Goal: Task Accomplishment & Management: Manage account settings

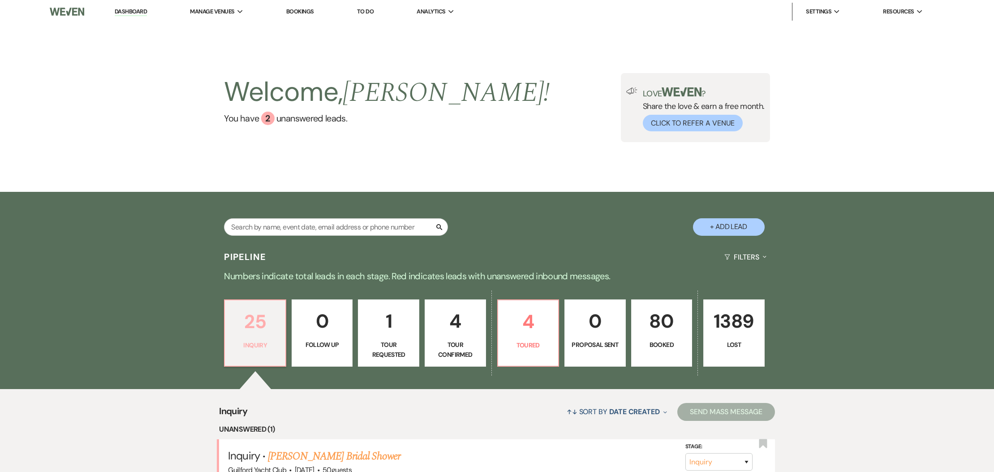
click at [262, 340] on p "Inquiry" at bounding box center [255, 345] width 50 height 10
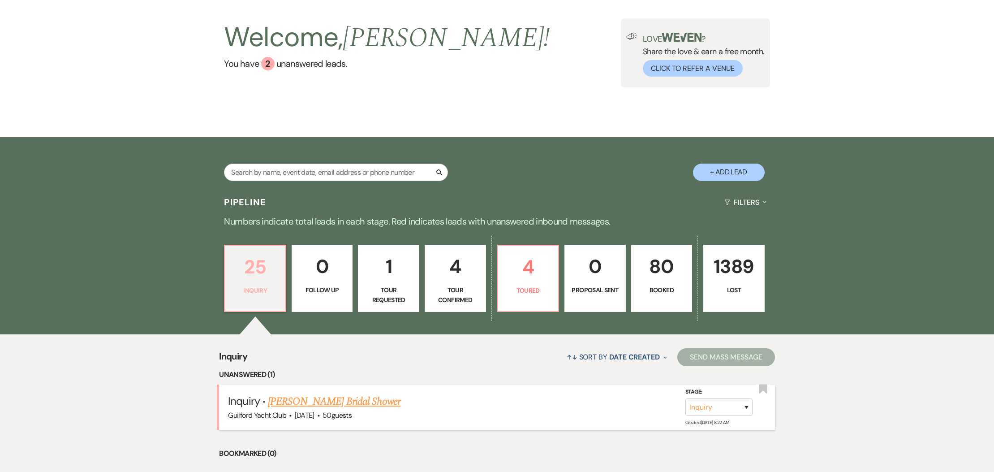
scroll to position [56, 0]
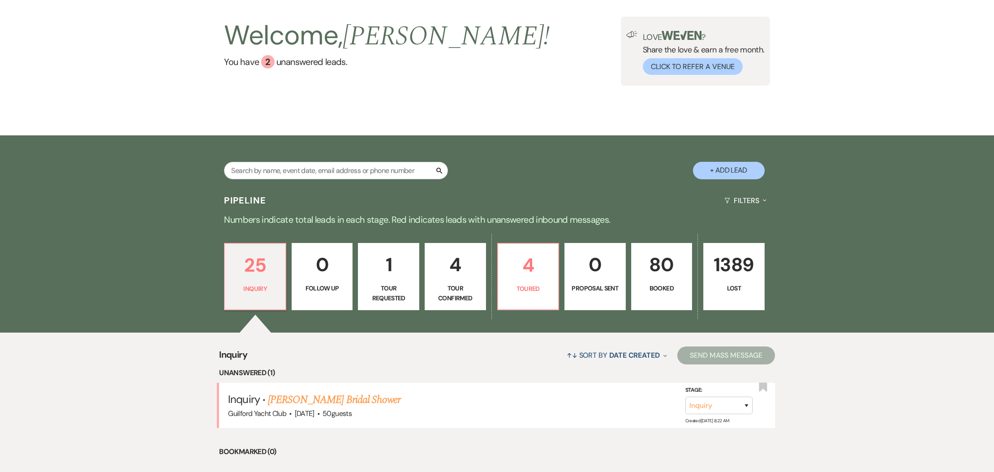
click at [313, 399] on link "[PERSON_NAME] Bridal Shower" at bounding box center [334, 399] width 133 height 16
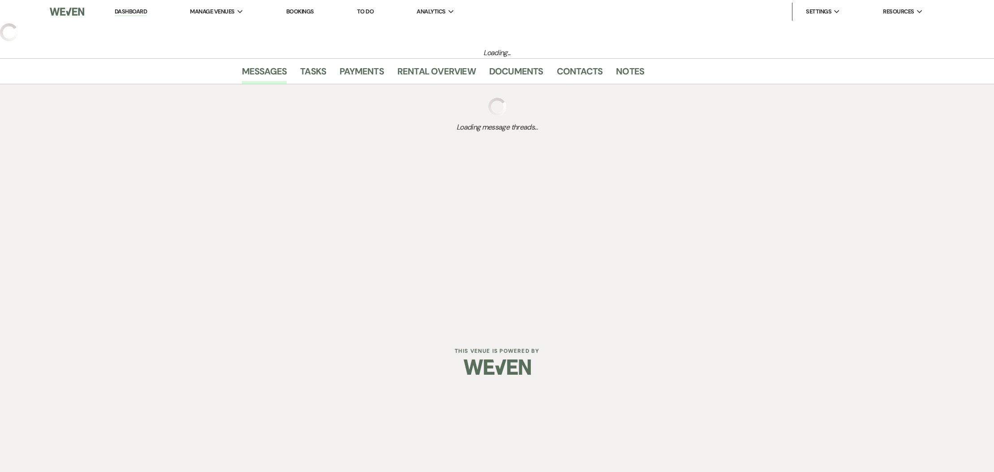
select select "5"
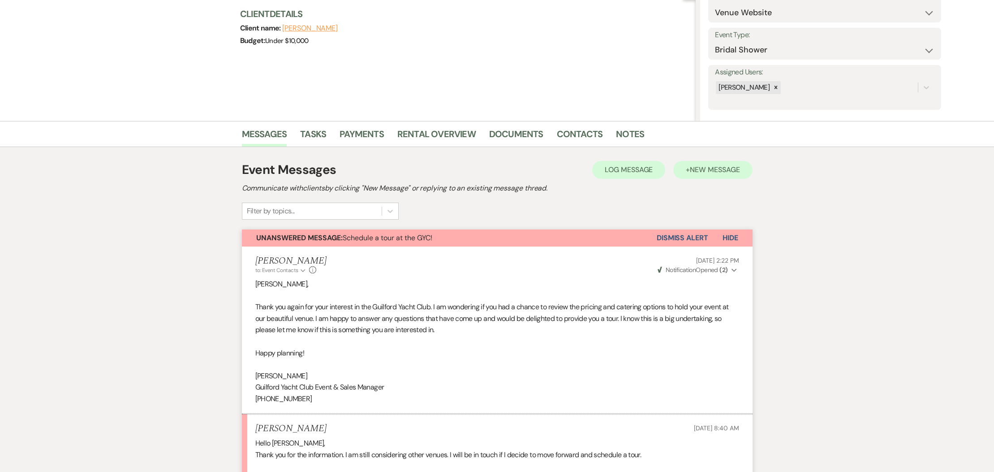
scroll to position [89, 0]
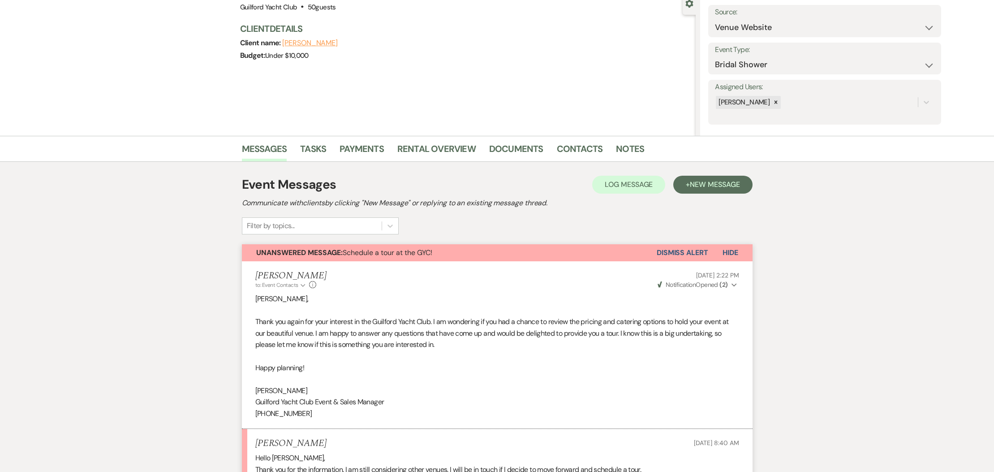
drag, startPoint x: 680, startPoint y: 240, endPoint x: 676, endPoint y: 248, distance: 8.2
click at [678, 245] on div "Event Messages Log Log Message + New Message Communicate with clients by clicki…" at bounding box center [497, 386] width 511 height 431
click at [675, 253] on button "Dismiss Alert" at bounding box center [682, 252] width 51 height 17
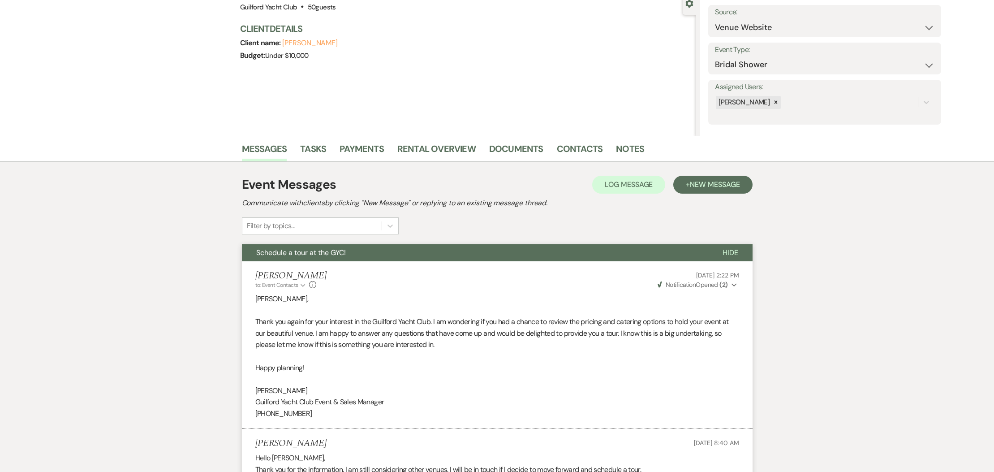
scroll to position [0, 0]
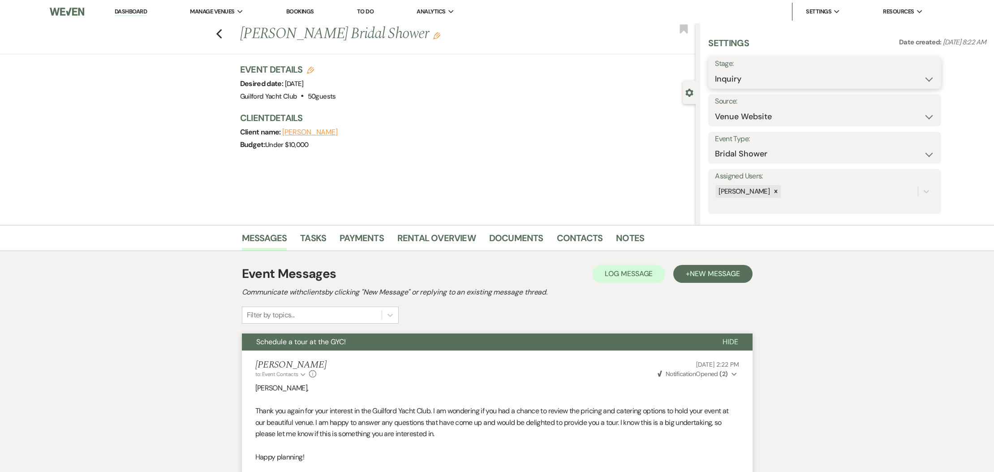
click at [789, 77] on select "Inquiry Follow Up Tour Requested Tour Confirmed Toured Proposal Sent Booked Lost" at bounding box center [824, 78] width 219 height 17
select select "8"
click at [748, 114] on select "Booked Elsewhere Budget Date Unavailable No Response Not a Good Match Capacity …" at bounding box center [796, 116] width 163 height 17
click at [772, 118] on select "Booked Elsewhere Budget Date Unavailable No Response Not a Good Match Capacity …" at bounding box center [796, 116] width 163 height 17
select select "5"
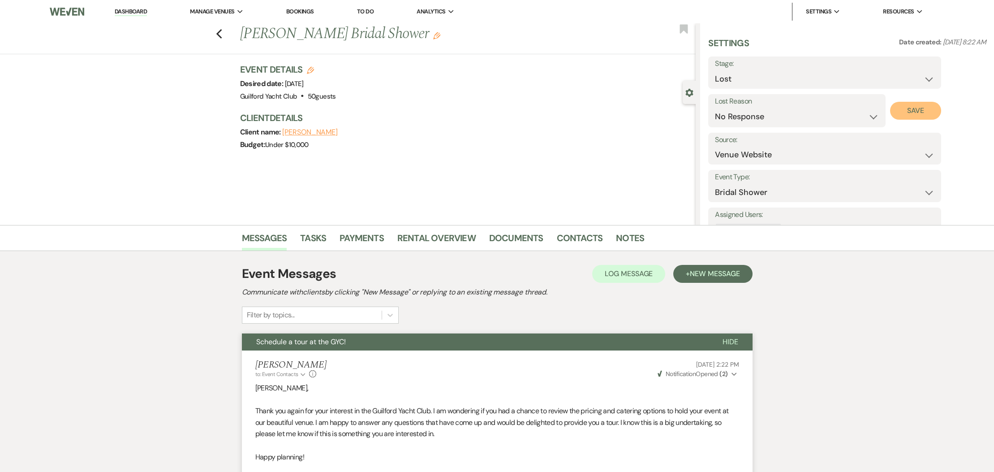
drag, startPoint x: 904, startPoint y: 113, endPoint x: 876, endPoint y: 112, distance: 27.8
click at [885, 112] on div "Lost Reason Booked Elsewhere Budget Date Unavailable No Response Not a Good Mat…" at bounding box center [824, 110] width 233 height 33
click at [220, 33] on icon "Previous" at bounding box center [219, 34] width 7 height 11
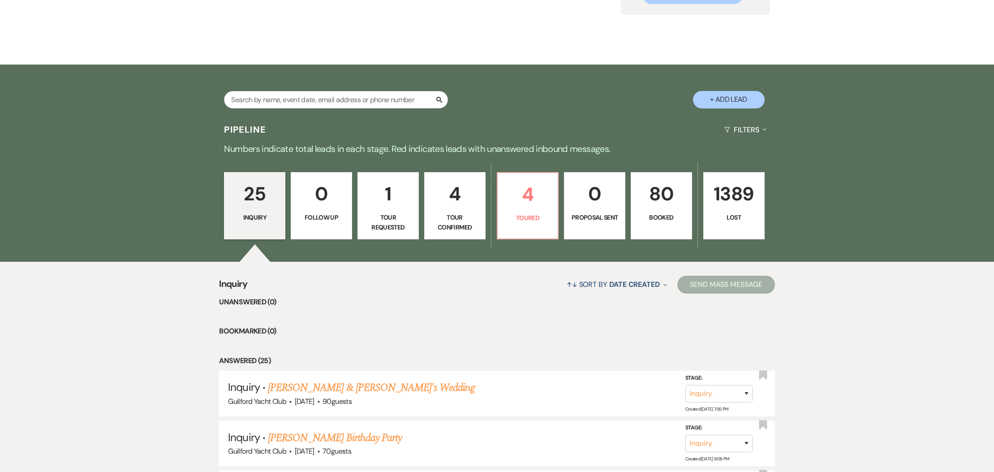
scroll to position [129, 0]
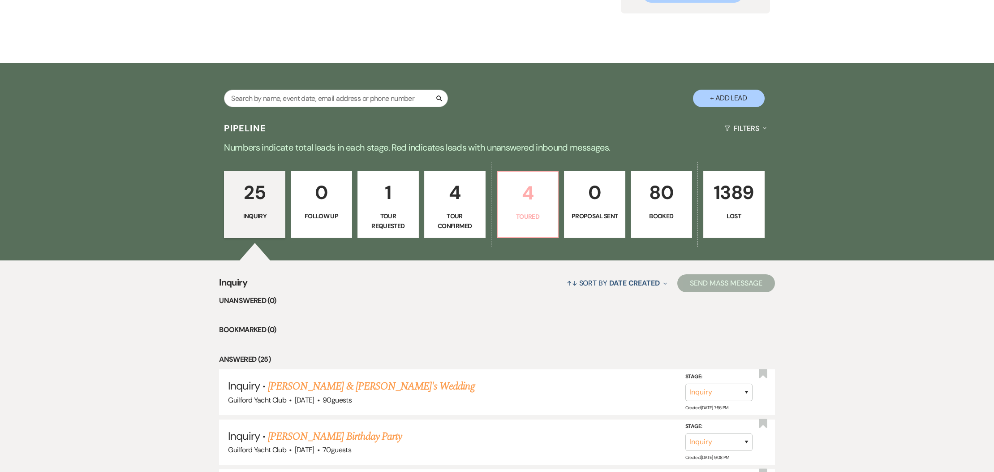
click at [532, 200] on p "4" at bounding box center [528, 193] width 50 height 30
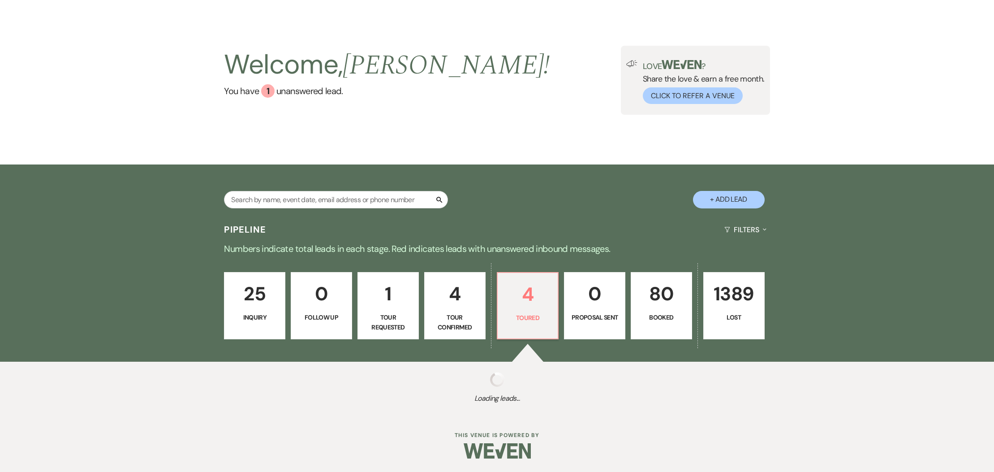
select select "5"
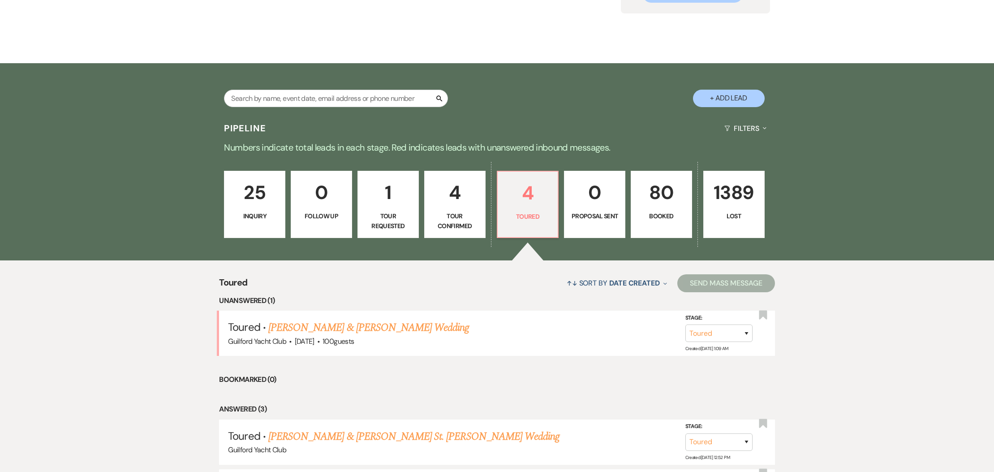
click at [324, 331] on link "[PERSON_NAME] & [PERSON_NAME] Wedding" at bounding box center [368, 327] width 201 height 16
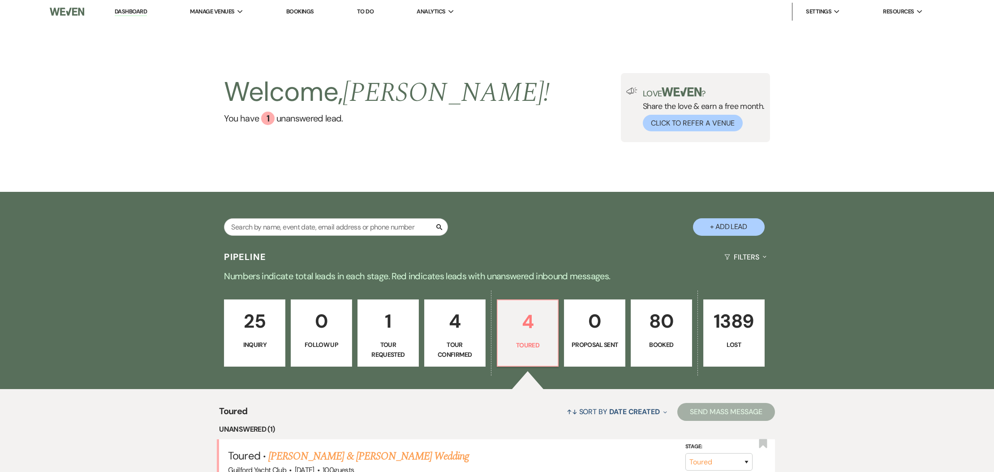
select select "5"
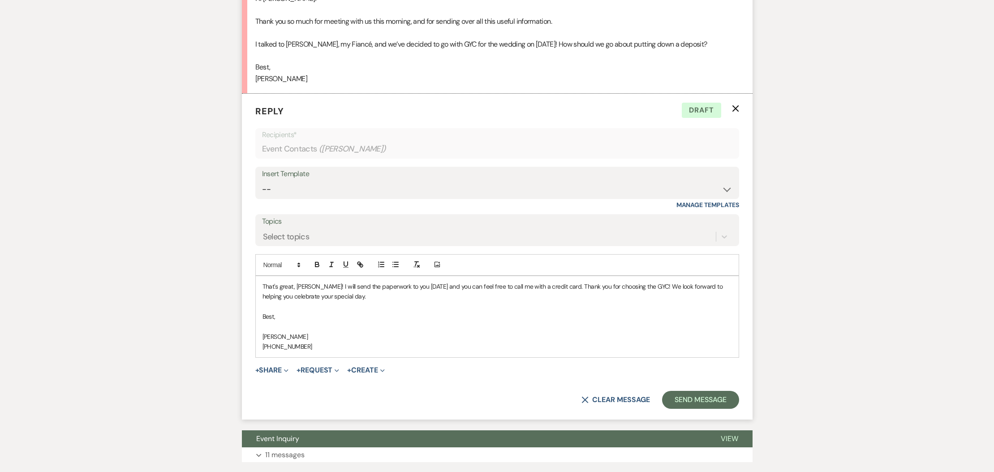
scroll to position [966, 0]
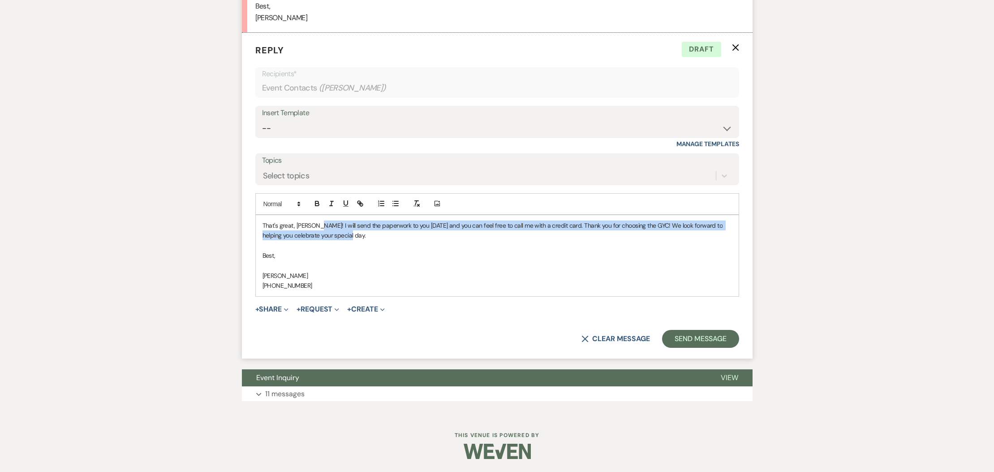
drag, startPoint x: 316, startPoint y: 224, endPoint x: 346, endPoint y: 239, distance: 33.4
click at [346, 239] on p "That's great, [PERSON_NAME]! I will send the paperwork to you [DATE] and you ca…" at bounding box center [496, 230] width 469 height 20
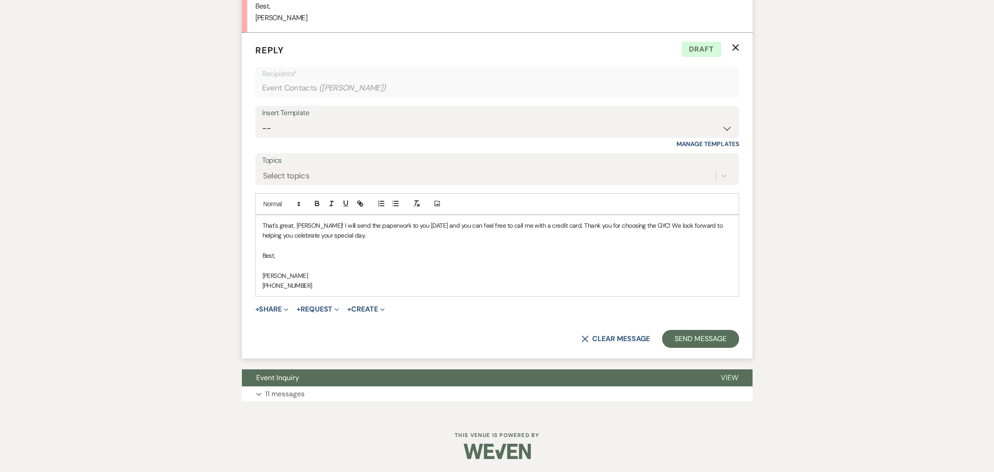
scroll to position [956, 0]
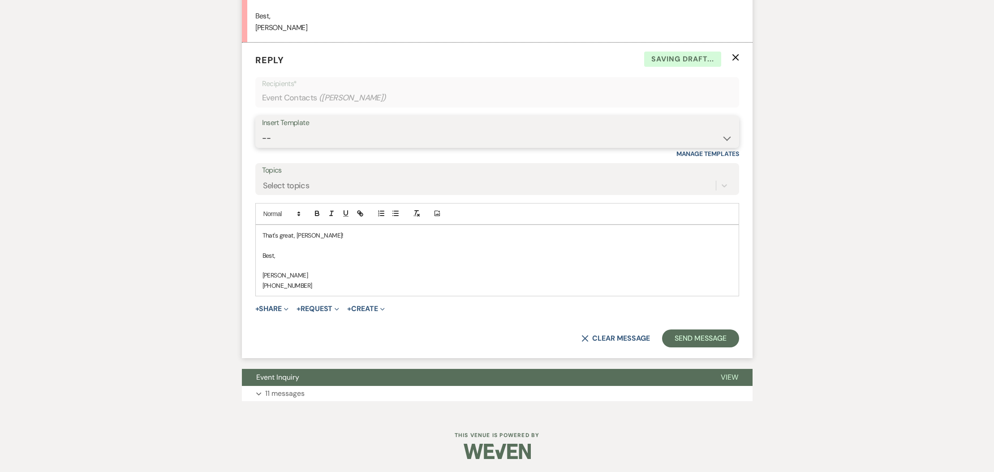
click at [295, 138] on select "-- Weven Planning Portal Introduction (Booked Events) Initial Inquiry Response …" at bounding box center [497, 137] width 470 height 17
select select "978"
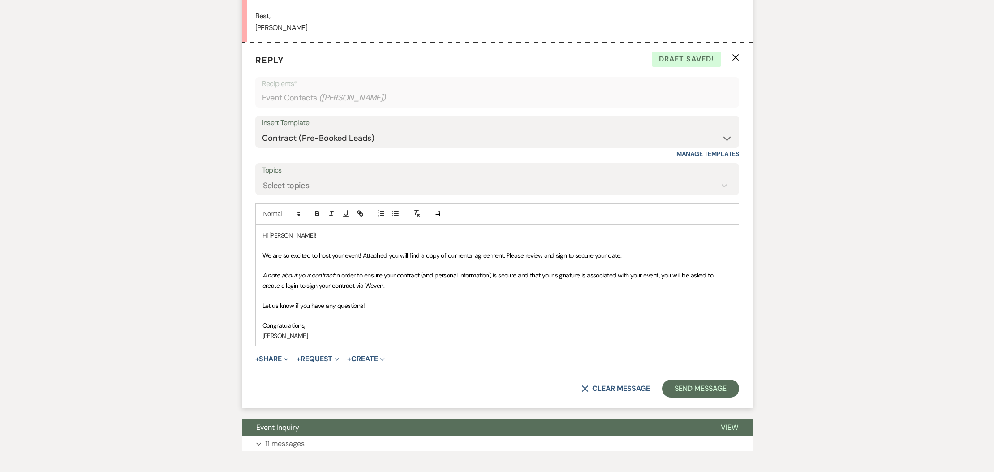
click at [408, 283] on p "A note about your contract: In order to ensure your contract (and personal info…" at bounding box center [496, 280] width 469 height 20
click at [276, 306] on span "Let us know if you have any questions!" at bounding box center [313, 305] width 103 height 8
click at [393, 306] on p "Let me know if you have any questions!" at bounding box center [496, 305] width 469 height 10
click at [360, 254] on span "We are so excited to host your event! Attached you will find a copy of our rent…" at bounding box center [441, 255] width 359 height 8
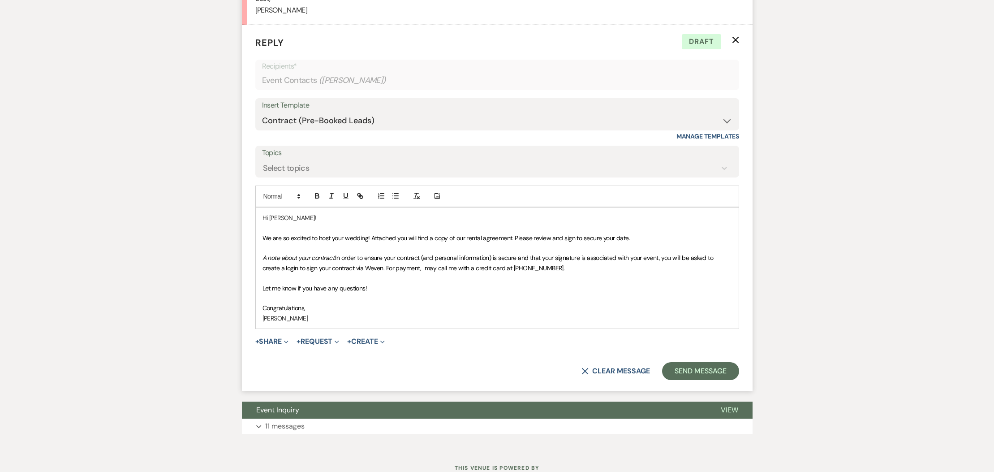
click at [377, 287] on p "Let me know if you have any questions!" at bounding box center [496, 288] width 469 height 10
click at [283, 342] on button "+ Share Expand" at bounding box center [272, 341] width 34 height 7
drag, startPoint x: 298, startPoint y: 355, endPoint x: 324, endPoint y: 345, distance: 27.4
click at [299, 355] on span "Doc Upload Documents" at bounding box center [289, 358] width 51 height 9
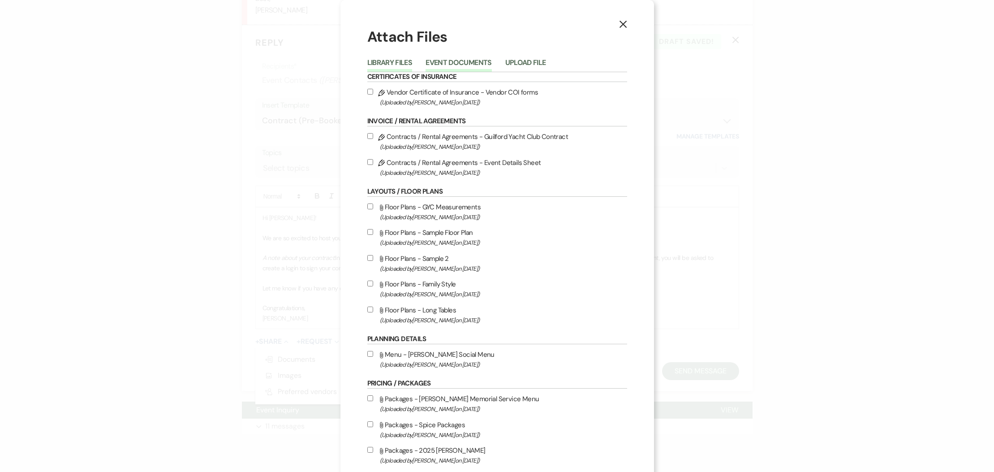
click at [446, 61] on button "Event Documents" at bounding box center [458, 65] width 66 height 13
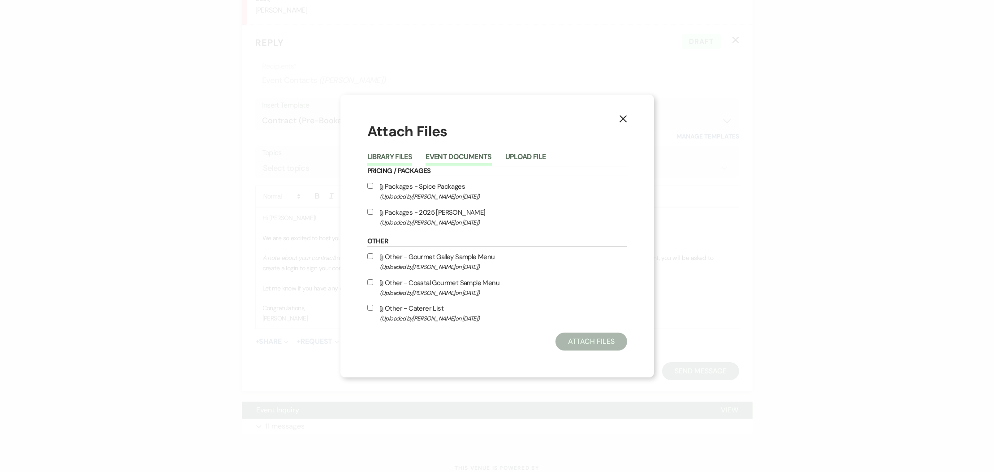
click at [403, 154] on button "Library Files" at bounding box center [389, 159] width 45 height 13
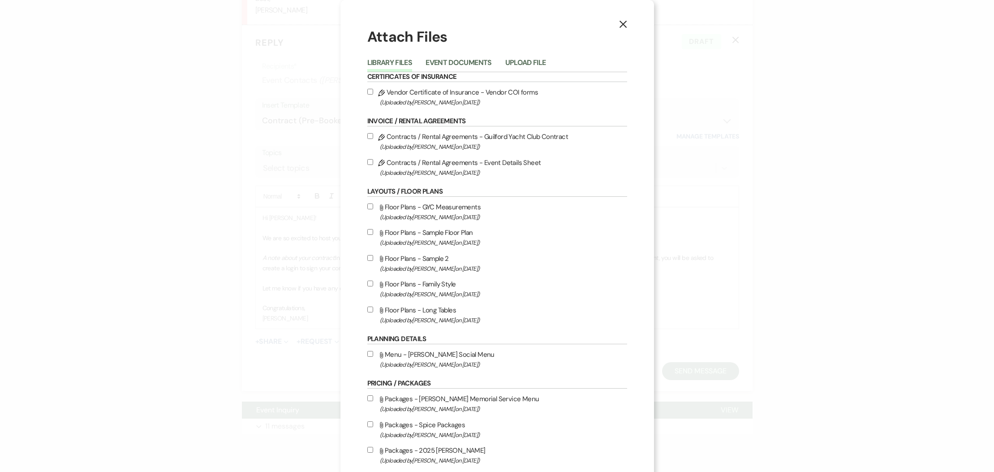
drag, startPoint x: 371, startPoint y: 137, endPoint x: 380, endPoint y: 141, distance: 9.8
click at [371, 137] on input "Pencil Contracts / Rental Agreements - Guilford Yacht Club Contract (Uploaded b…" at bounding box center [370, 136] width 6 height 6
checkbox input "true"
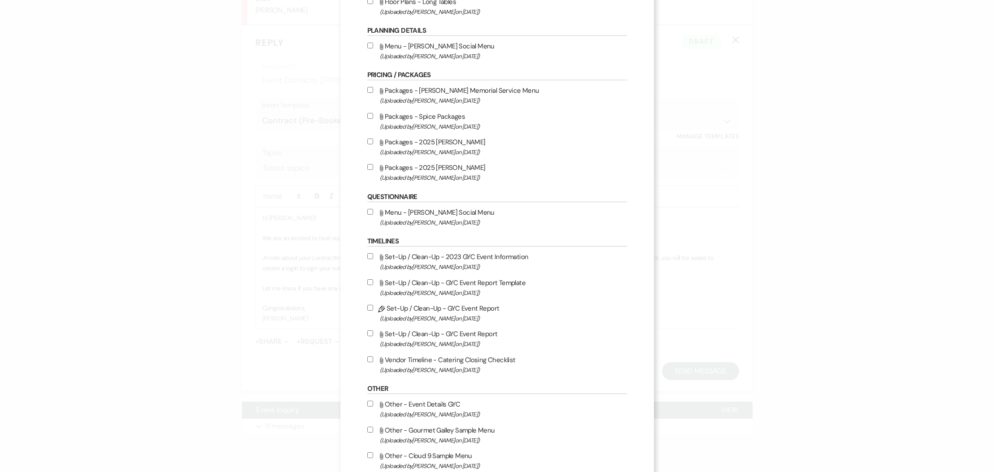
scroll to position [599, 0]
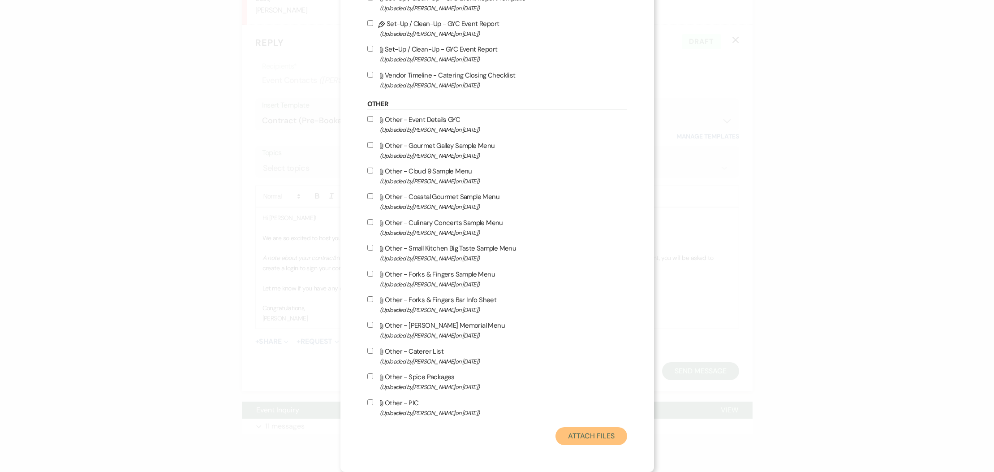
click at [604, 437] on button "Attach Files" at bounding box center [590, 436] width 71 height 18
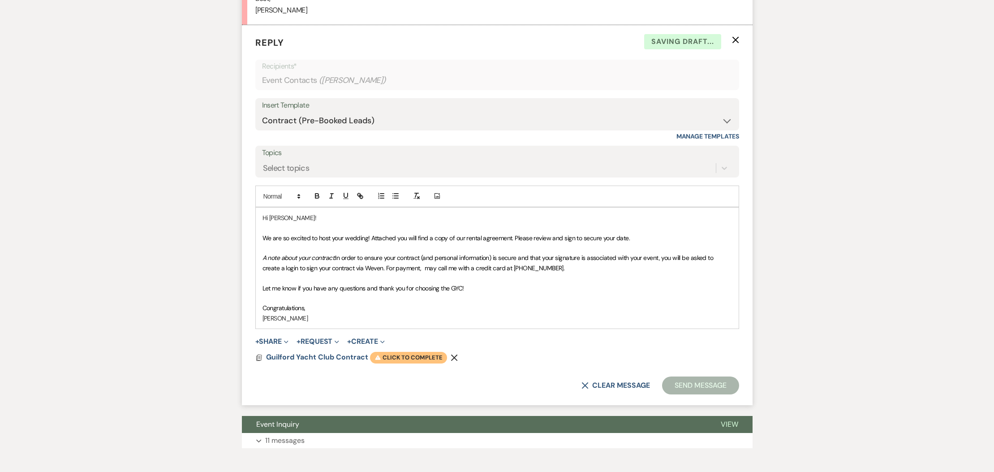
click at [428, 357] on span "Warning Click to complete" at bounding box center [408, 358] width 77 height 12
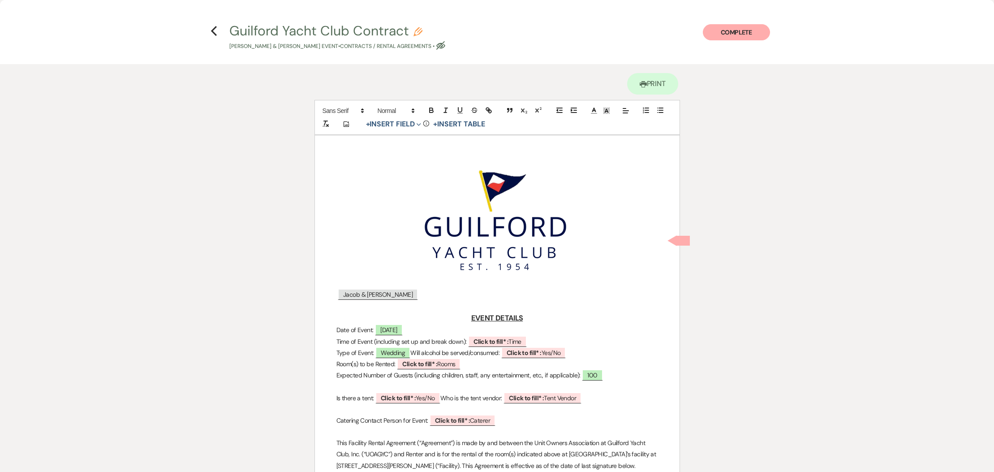
click at [393, 297] on p "﻿ Jacob & [PERSON_NAME] ﻿" at bounding box center [497, 294] width 322 height 11
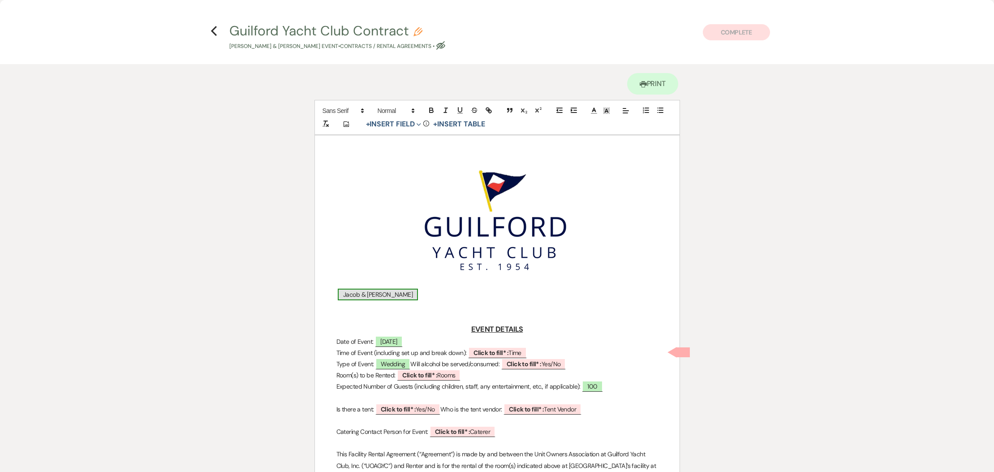
click at [344, 294] on span "Jacob & [PERSON_NAME]" at bounding box center [378, 294] width 80 height 12
select select "smartCustomField"
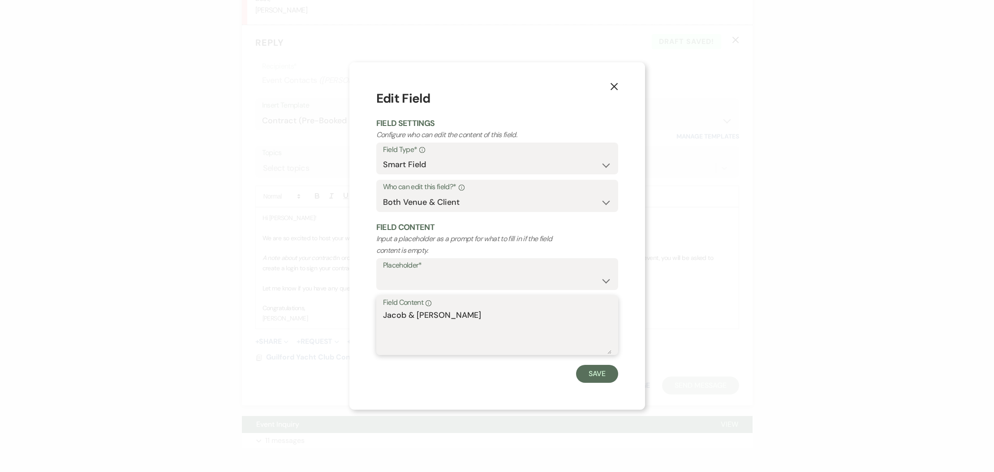
drag, startPoint x: 440, startPoint y: 318, endPoint x: 367, endPoint y: 314, distance: 73.1
click at [367, 314] on div "X Edit Field Field Settings Configure who can edit the content of this field. F…" at bounding box center [497, 235] width 296 height 347
type textarea "[PERSON_NAME] & [PERSON_NAME]"
click at [597, 371] on button "Save" at bounding box center [597, 374] width 42 height 18
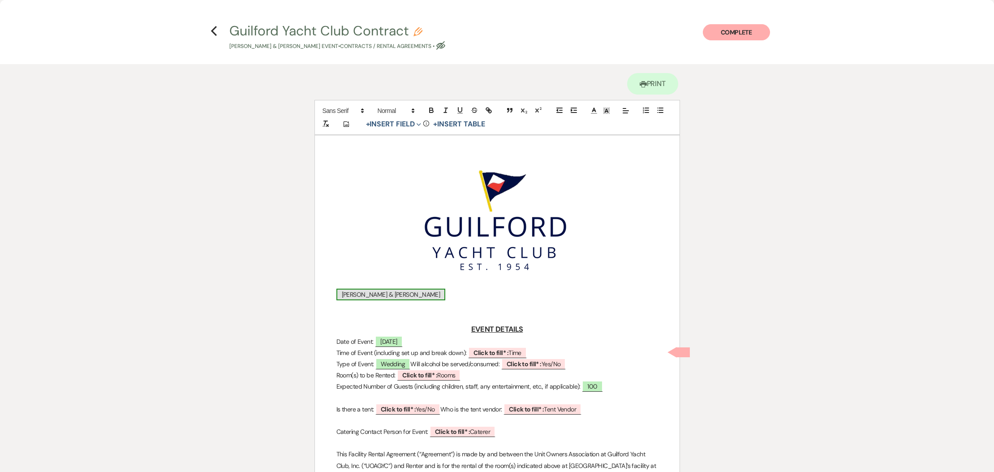
click at [361, 292] on span "[PERSON_NAME] & [PERSON_NAME]" at bounding box center [390, 294] width 109 height 12
select select "smartCustomField"
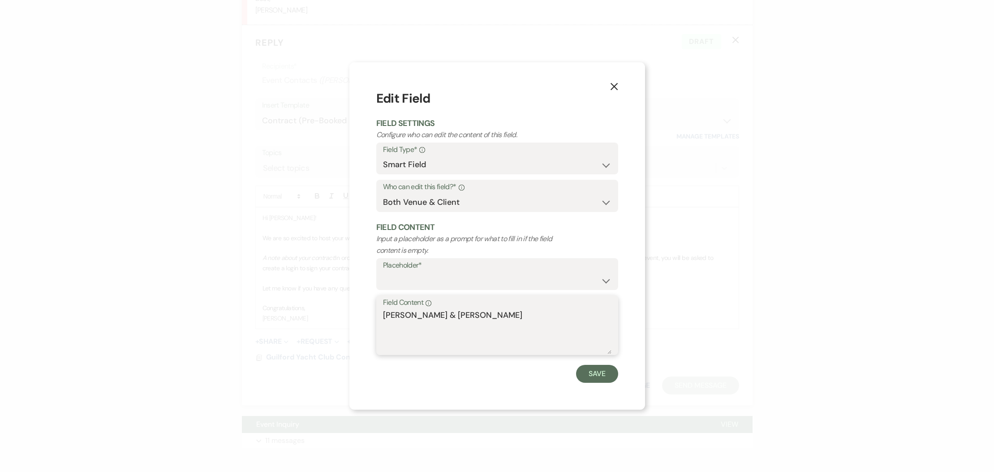
drag, startPoint x: 408, startPoint y: 319, endPoint x: 414, endPoint y: 319, distance: 6.3
click at [408, 319] on textarea "[PERSON_NAME] & [PERSON_NAME]" at bounding box center [497, 331] width 228 height 45
drag, startPoint x: 411, startPoint y: 316, endPoint x: 378, endPoint y: 316, distance: 33.6
click at [379, 316] on div "Field Content Info [PERSON_NAME] & [PERSON_NAME]" at bounding box center [497, 325] width 242 height 60
paste textarea "[PERSON_NAME]"
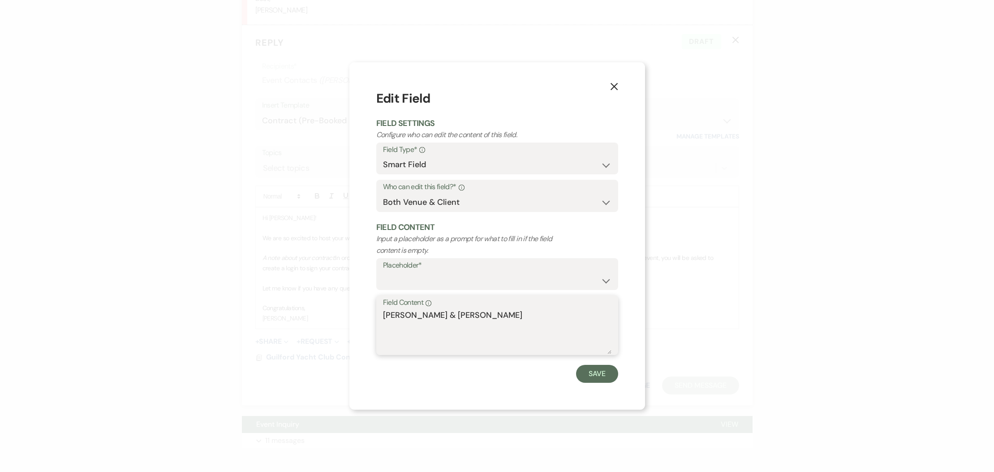
click at [485, 317] on textarea "[PERSON_NAME] & [PERSON_NAME]" at bounding box center [497, 331] width 228 height 45
type textarea "[PERSON_NAME] & [PERSON_NAME]"
drag, startPoint x: 584, startPoint y: 371, endPoint x: 566, endPoint y: 368, distance: 19.0
click at [584, 371] on button "Save" at bounding box center [597, 374] width 42 height 18
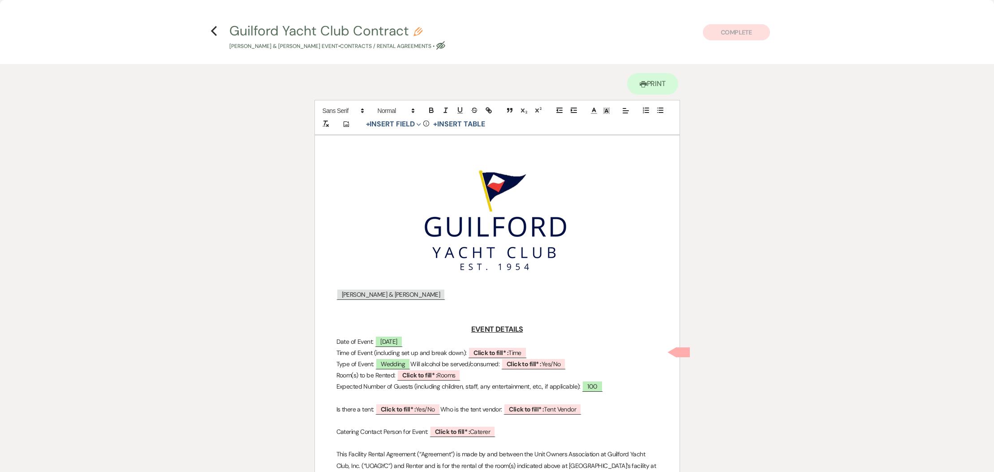
click at [418, 291] on p "[PERSON_NAME] & [PERSON_NAME]" at bounding box center [497, 294] width 322 height 11
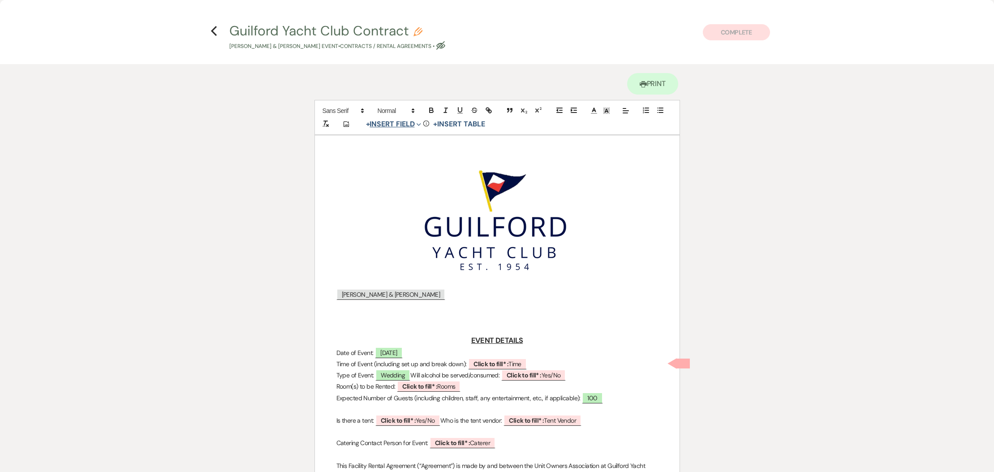
click at [395, 124] on button "+ Insert Field Expand" at bounding box center [394, 124] width 62 height 11
click at [394, 138] on button "Standard Field" at bounding box center [395, 143] width 67 height 16
select select "owner"
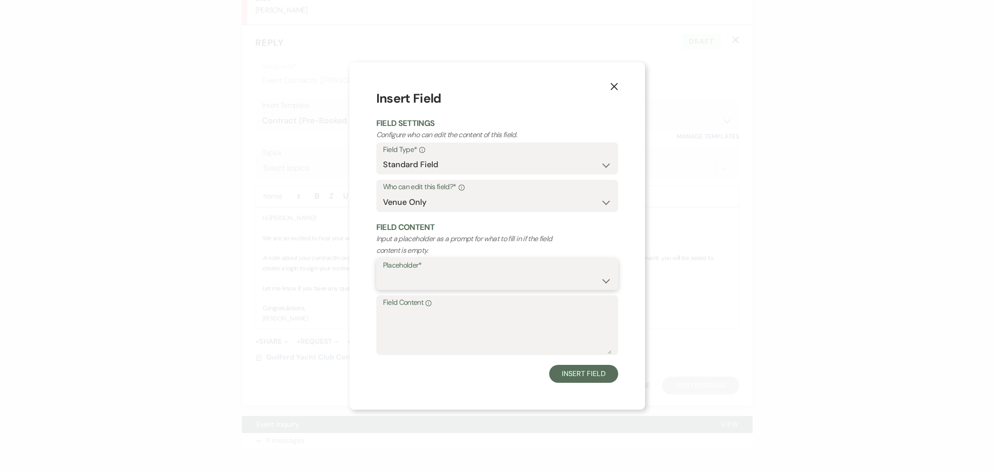
click at [412, 280] on select "Custom Placeholder Date Time Name Location Venue Name Type Number Budget Addres…" at bounding box center [497, 279] width 228 height 17
select select "Address"
click at [580, 371] on button "Insert Field" at bounding box center [583, 374] width 69 height 18
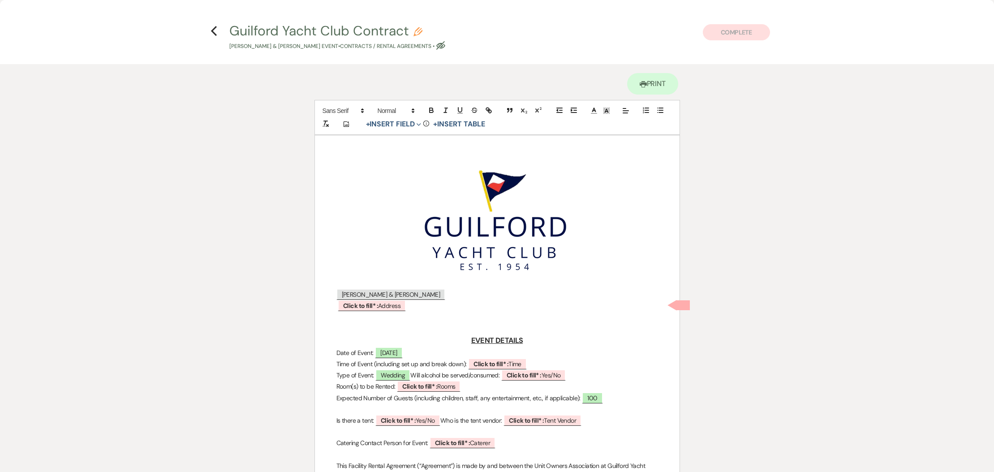
click at [420, 305] on p "﻿ Click to fill* : Address ﻿" at bounding box center [497, 305] width 322 height 11
click at [397, 306] on span "Click to fill* : Address" at bounding box center [372, 306] width 68 height 12
select select "owner"
select select "Address"
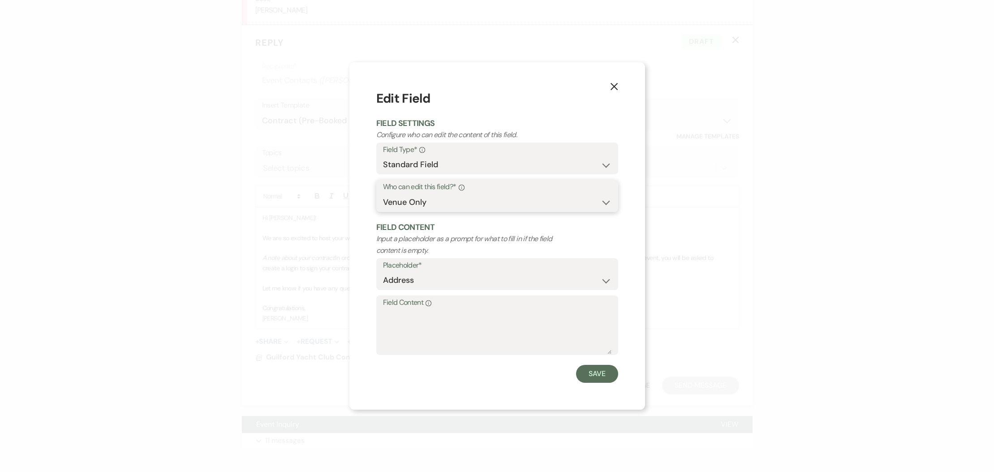
click at [433, 204] on select "Both Venue & Client Client Only Venue Only" at bounding box center [497, 201] width 228 height 17
select select "client"
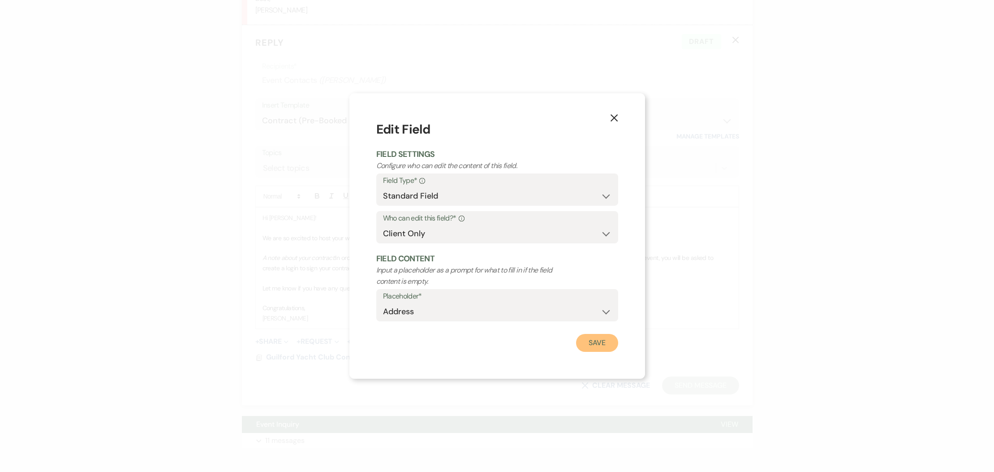
click at [598, 340] on button "Save" at bounding box center [597, 343] width 42 height 18
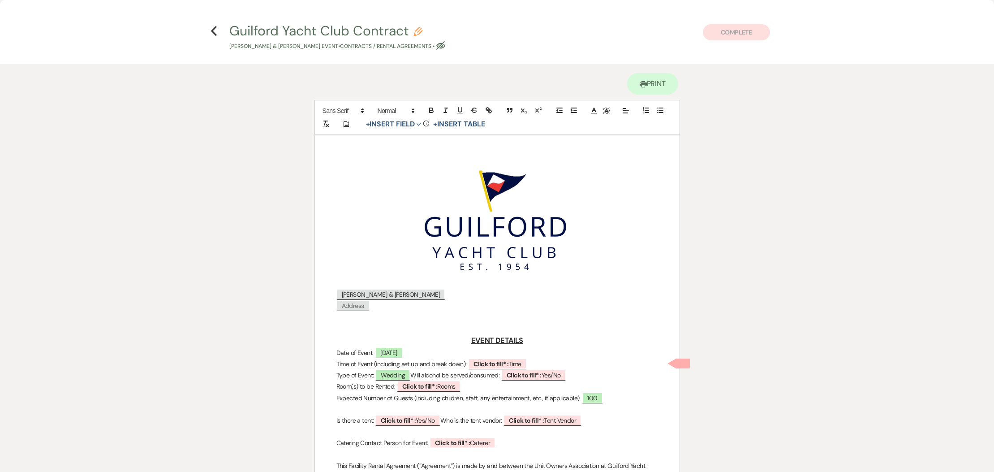
click at [394, 304] on p "Address" at bounding box center [497, 305] width 322 height 11
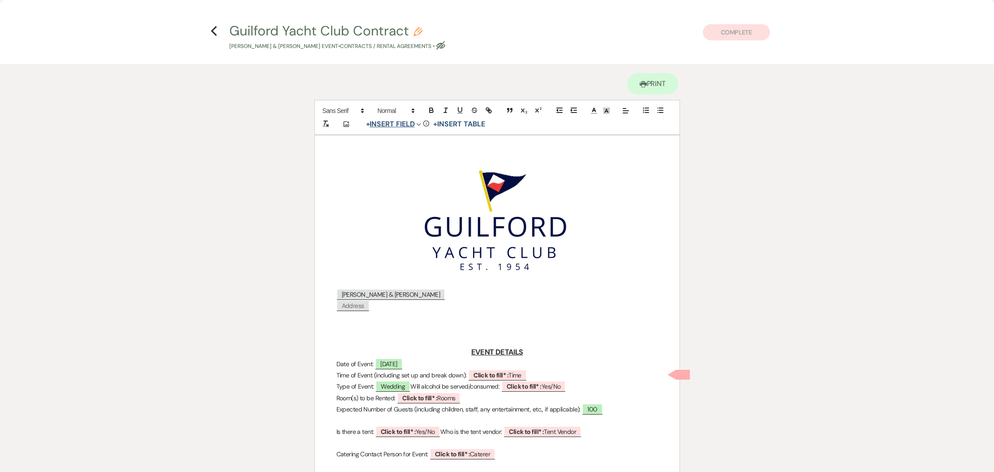
click at [388, 129] on button "+ Insert Field Expand" at bounding box center [394, 124] width 62 height 11
click at [391, 146] on button "Standard Field" at bounding box center [395, 143] width 67 height 16
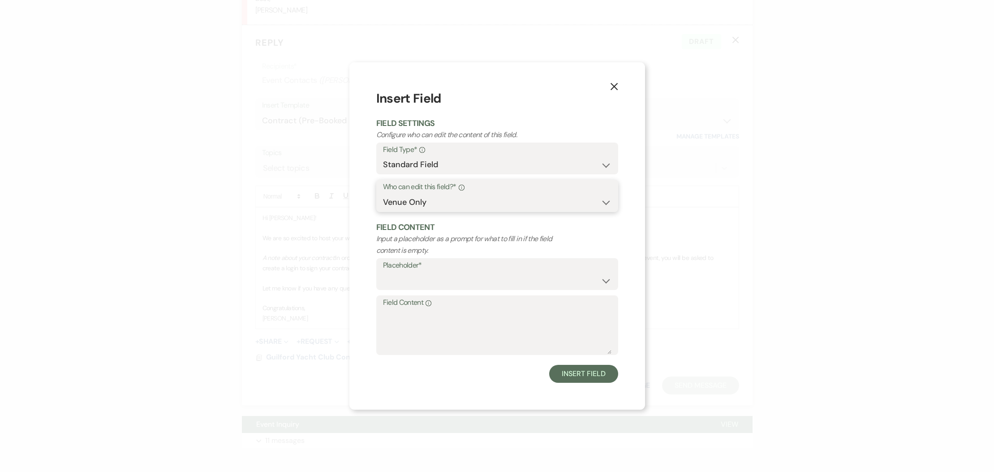
click at [421, 200] on select "Both Venue & Client Client Only Venue Only" at bounding box center [497, 201] width 228 height 17
select select "client"
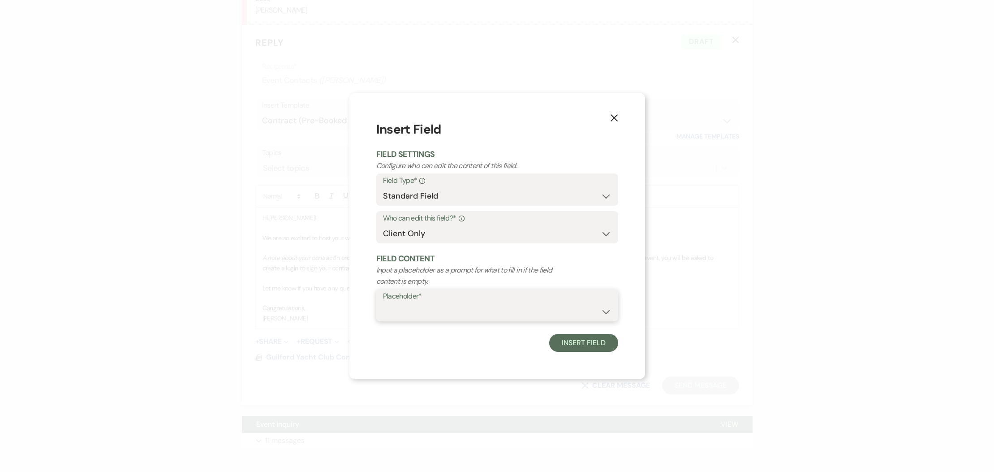
click at [403, 312] on select "Custom Placeholder Date Time Name Location Venue Name Type Number Budget Addres…" at bounding box center [497, 311] width 228 height 17
select select "Budget"
drag, startPoint x: 566, startPoint y: 342, endPoint x: 559, endPoint y: 337, distance: 9.1
click at [566, 342] on button "Insert Field" at bounding box center [583, 343] width 69 height 18
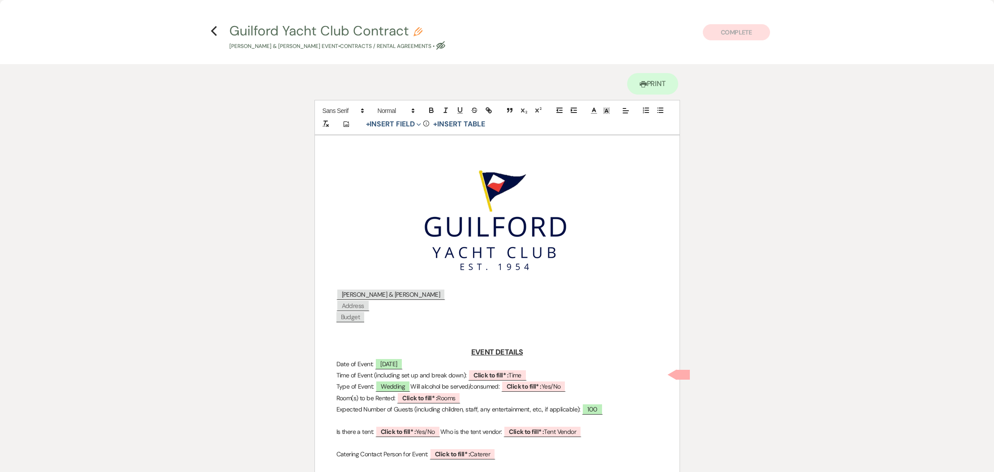
click at [398, 318] on p "﻿ Budget ﻿" at bounding box center [497, 316] width 322 height 11
click at [356, 321] on span "Budget" at bounding box center [350, 317] width 28 height 10
select select "client"
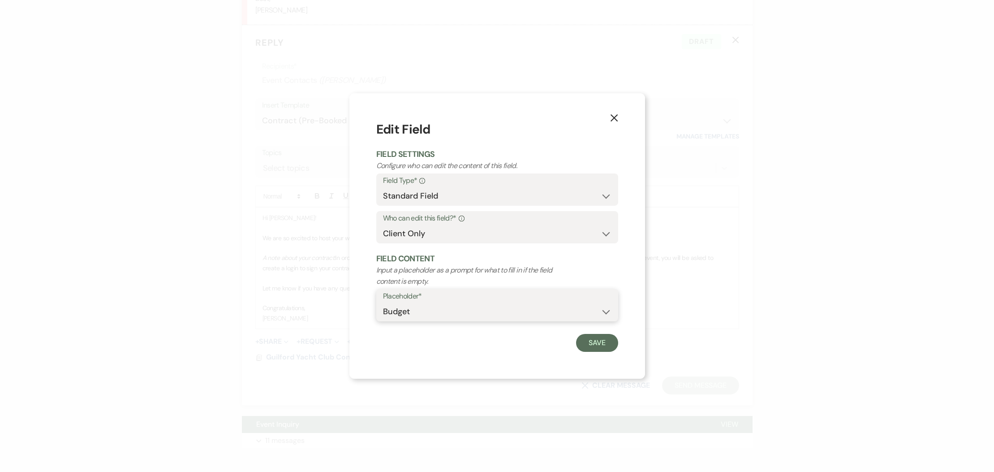
click at [419, 311] on select "Custom Placeholder Date Time Name Location Venue Name Type Number Budget Addres…" at bounding box center [497, 311] width 228 height 17
select select "Address"
drag, startPoint x: 603, startPoint y: 345, endPoint x: 582, endPoint y: 339, distance: 21.7
click at [601, 345] on button "Save" at bounding box center [597, 343] width 42 height 18
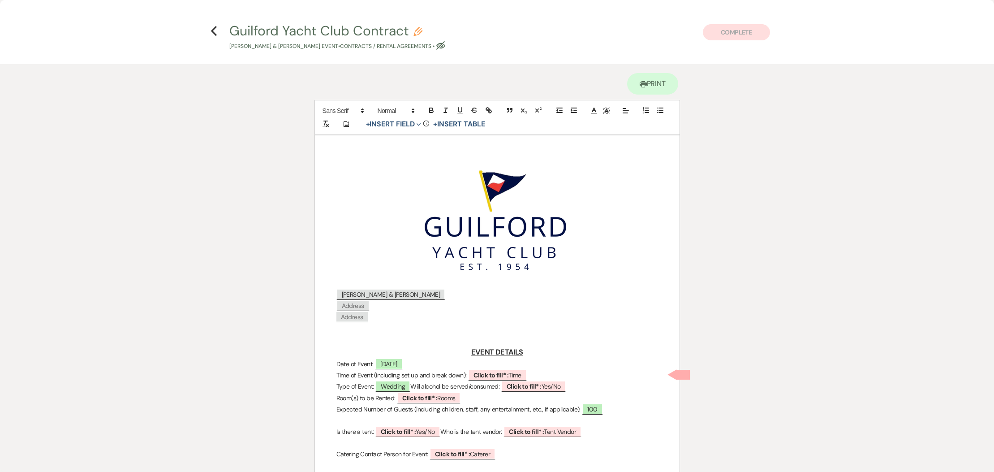
click at [404, 318] on p "Address" at bounding box center [497, 316] width 322 height 11
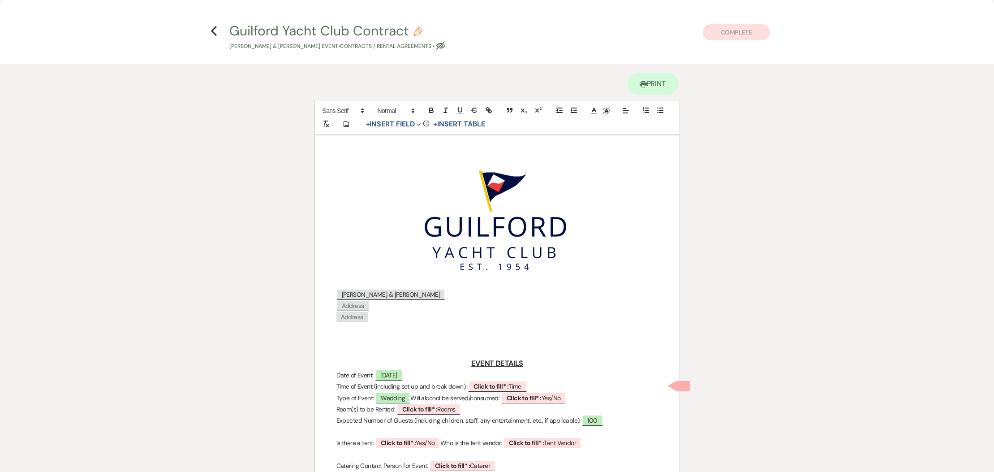
click at [401, 125] on button "+ Insert Field Expand" at bounding box center [394, 124] width 62 height 11
click at [402, 143] on button "Standard Field" at bounding box center [395, 143] width 67 height 16
select select "owner"
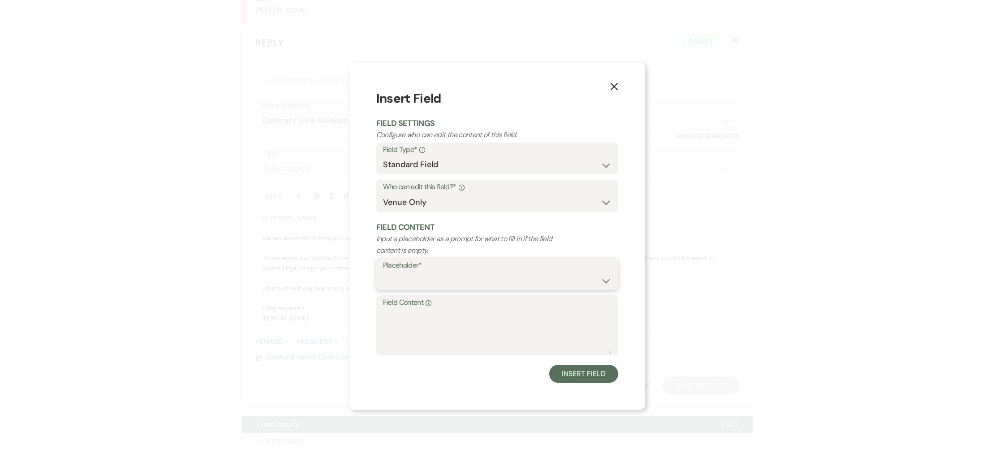
click at [415, 278] on select "Custom Placeholder Date Time Name Location Venue Name Type Number Budget Addres…" at bounding box center [497, 279] width 228 height 17
select select "Phone Number"
click at [421, 200] on select "Both Venue & Client Client Only Venue Only" at bounding box center [497, 201] width 228 height 17
select select "client"
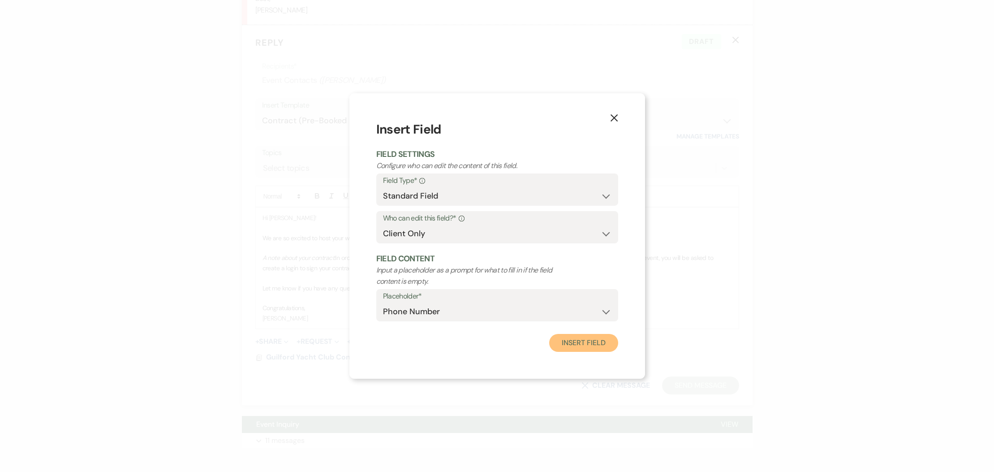
drag, startPoint x: 579, startPoint y: 343, endPoint x: 565, endPoint y: 340, distance: 13.8
click at [579, 343] on button "Insert Field" at bounding box center [583, 343] width 69 height 18
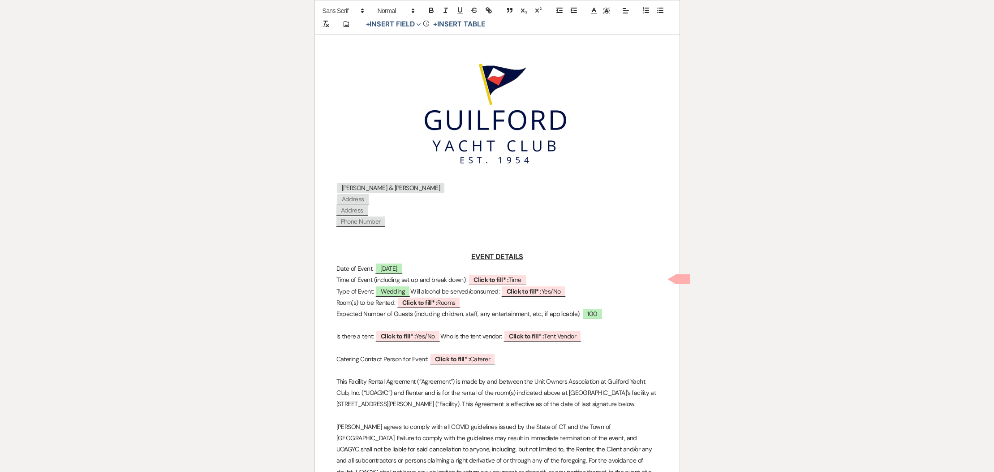
scroll to position [109, 0]
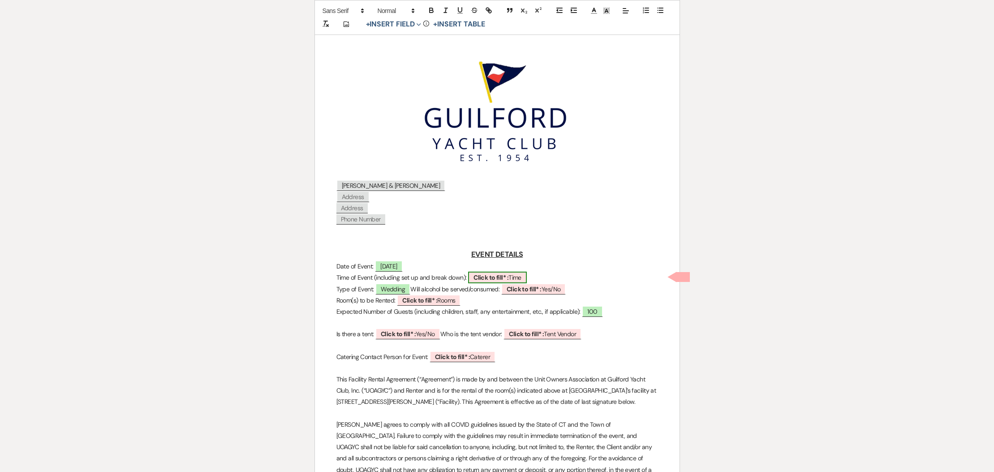
click at [513, 275] on span "Click to fill* : Time" at bounding box center [497, 277] width 59 height 12
select select "owner"
select select "Time"
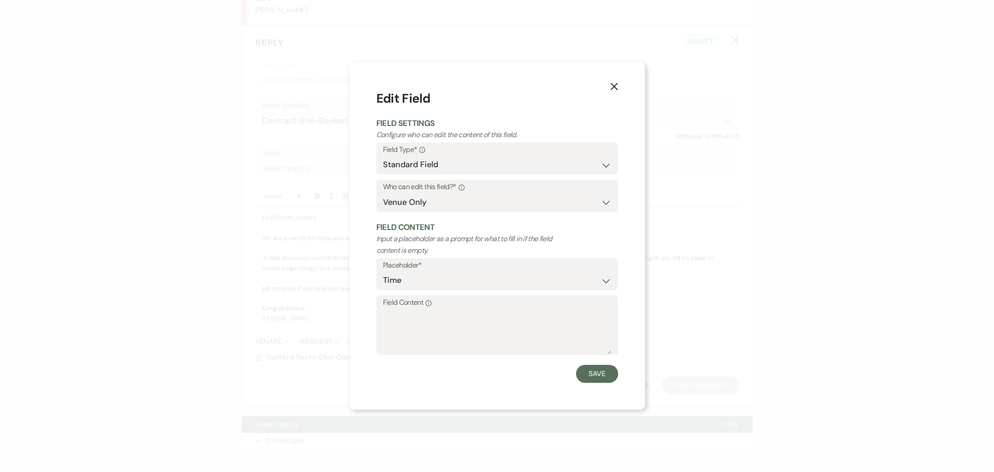
click at [461, 303] on label "Field Content Info" at bounding box center [497, 302] width 228 height 13
click at [461, 309] on textarea "Field Content Info" at bounding box center [497, 331] width 228 height 45
type textarea "2-11pm (5-10 event)"
drag, startPoint x: 595, startPoint y: 369, endPoint x: 582, endPoint y: 366, distance: 13.3
click at [594, 369] on button "Save" at bounding box center [597, 374] width 42 height 18
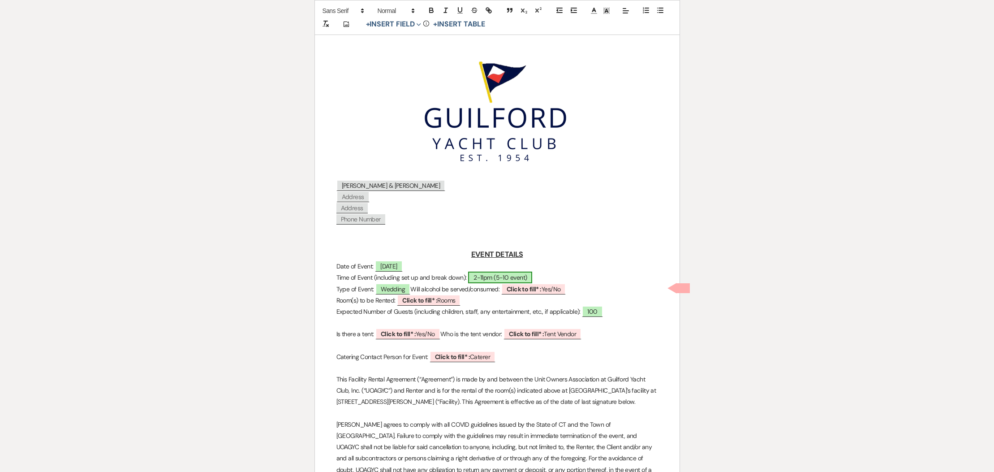
click at [490, 278] on span "2-11pm (5-10 event)" at bounding box center [500, 277] width 64 height 12
select select "owner"
select select "Time"
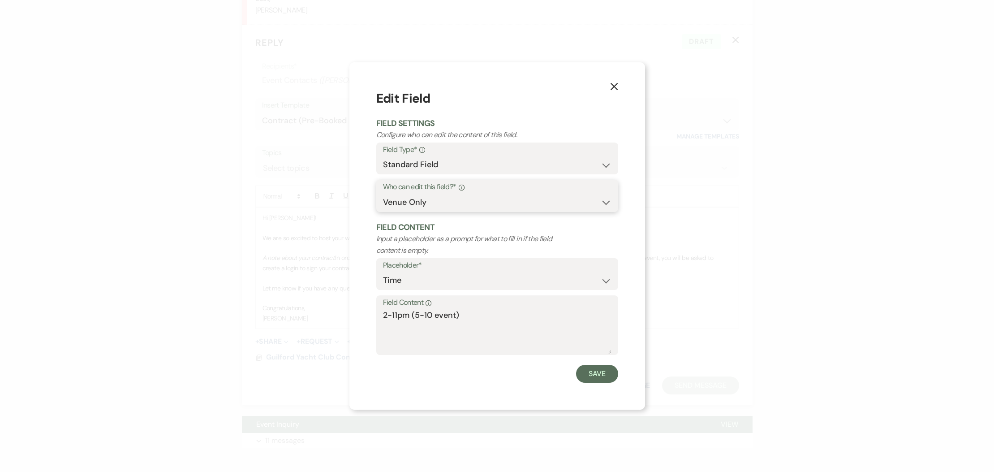
click at [437, 202] on select "Both Venue & Client Client Only Venue Only" at bounding box center [497, 201] width 228 height 17
select select "clientAndOwner"
click at [591, 374] on button "Save" at bounding box center [597, 374] width 42 height 18
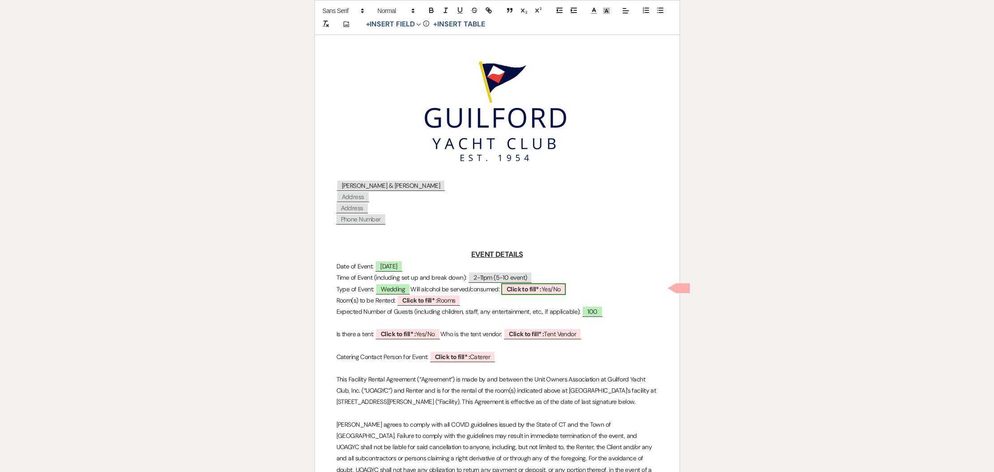
click at [566, 290] on span "Click to fill* : Yes/No" at bounding box center [533, 289] width 65 height 12
select select "owner"
select select "custom_placeholder"
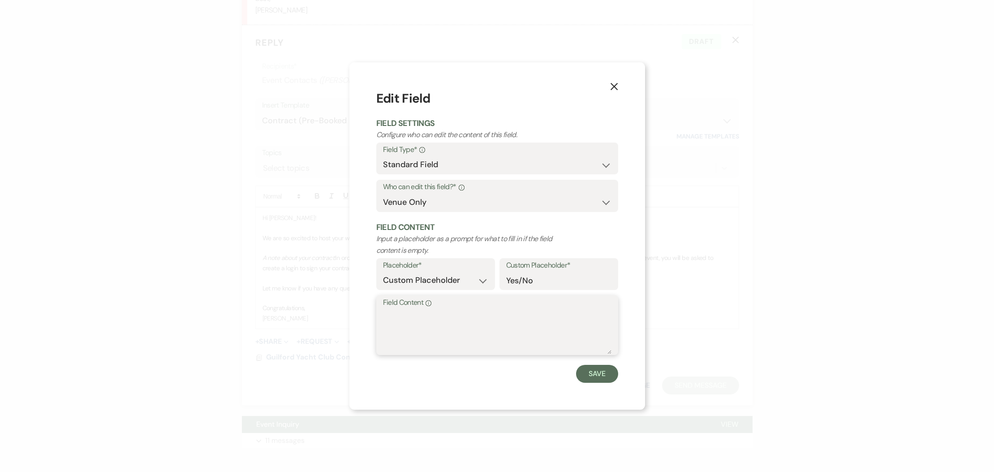
click at [492, 316] on textarea "Field Content Info" at bounding box center [497, 331] width 228 height 45
type textarea "Yes"
click at [605, 373] on button "Save" at bounding box center [597, 374] width 42 height 18
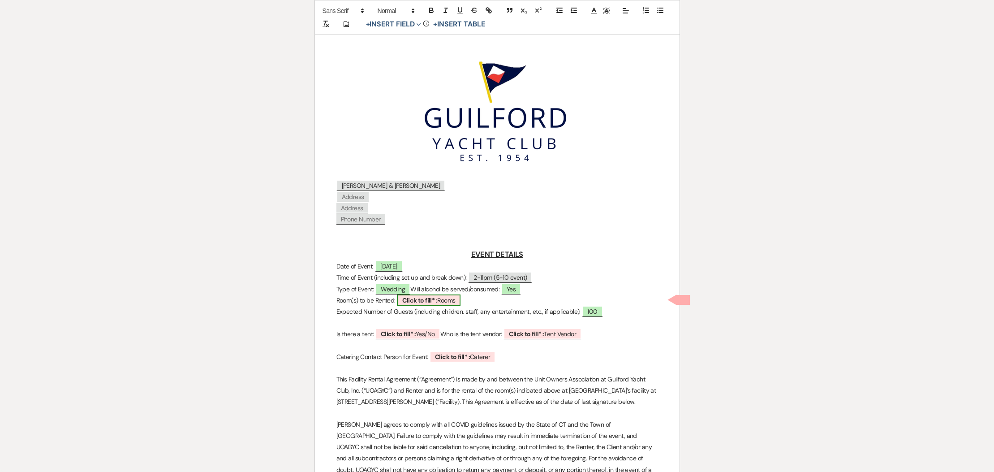
click at [448, 299] on span "Click to fill* : Rooms" at bounding box center [429, 300] width 64 height 12
select select "owner"
select select "custom_placeholder"
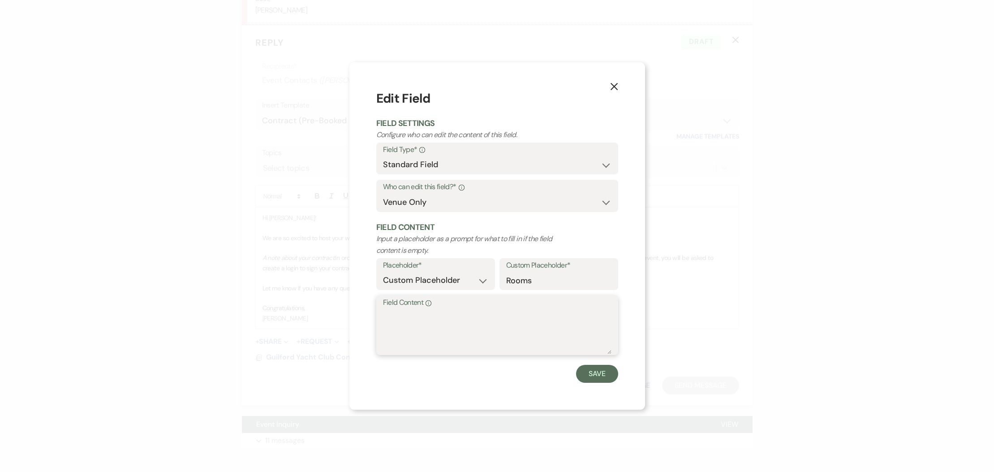
click at [428, 312] on textarea "Field Content Info" at bounding box center [497, 331] width 228 height 45
type textarea "Ballroom, Bar, Bridal Suite, Boardroom, Patio & Lawn"
click at [585, 369] on button "Save" at bounding box center [597, 374] width 42 height 18
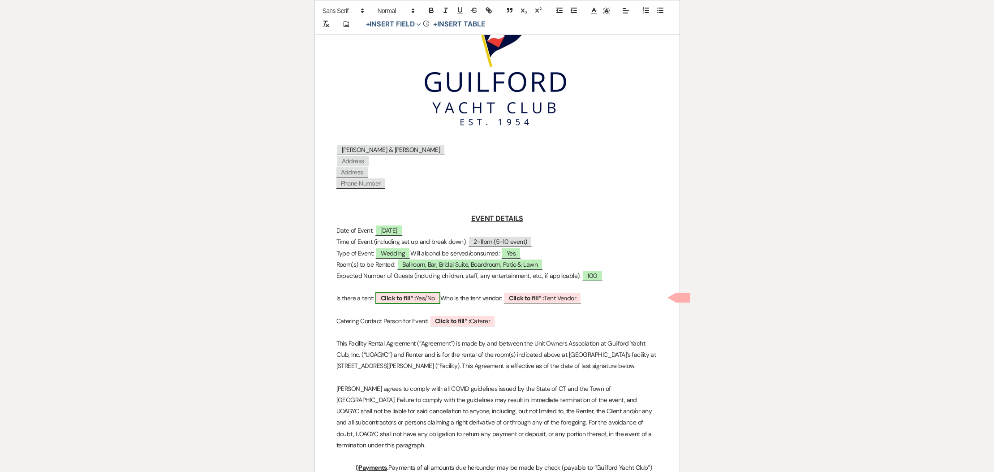
scroll to position [143, 0]
click at [421, 300] on span "Click to fill* : Yes/No" at bounding box center [407, 300] width 65 height 12
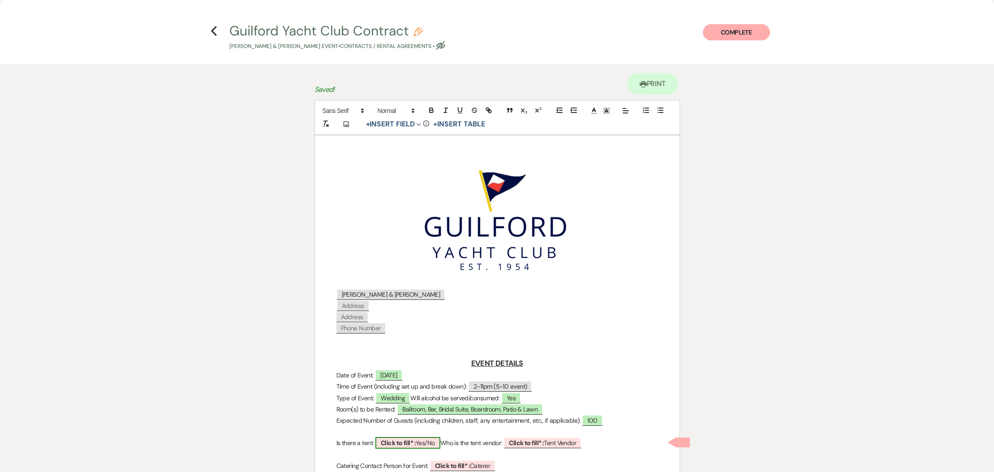
select select "owner"
select select "custom_placeholder"
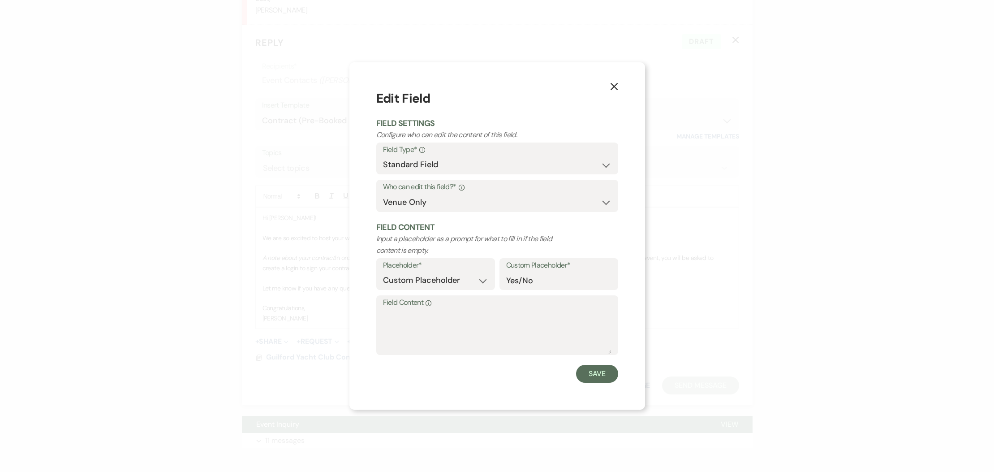
click at [422, 306] on label "Field Content Info" at bounding box center [497, 302] width 228 height 13
click at [422, 309] on textarea "Field Content Info" at bounding box center [497, 331] width 228 height 45
type textarea "No"
click at [601, 369] on button "Save" at bounding box center [597, 374] width 42 height 18
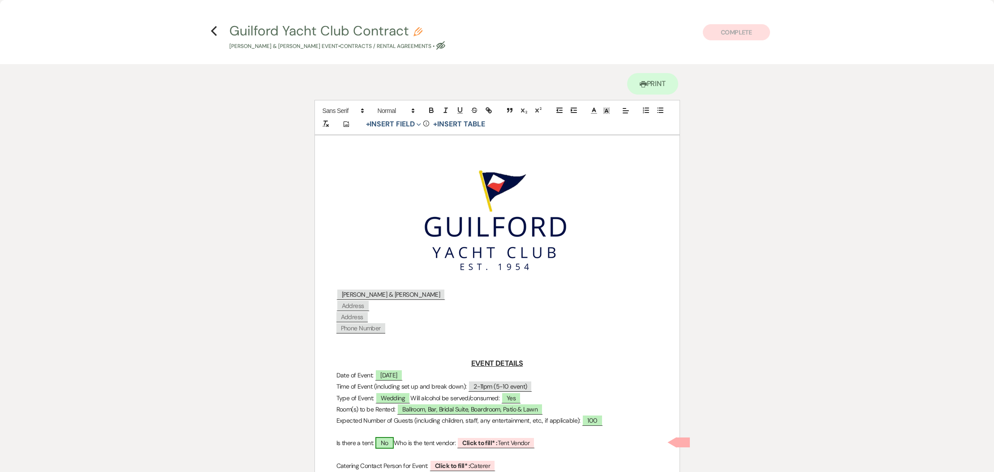
click at [386, 437] on span "No" at bounding box center [384, 443] width 18 height 12
select select "owner"
select select "custom_placeholder"
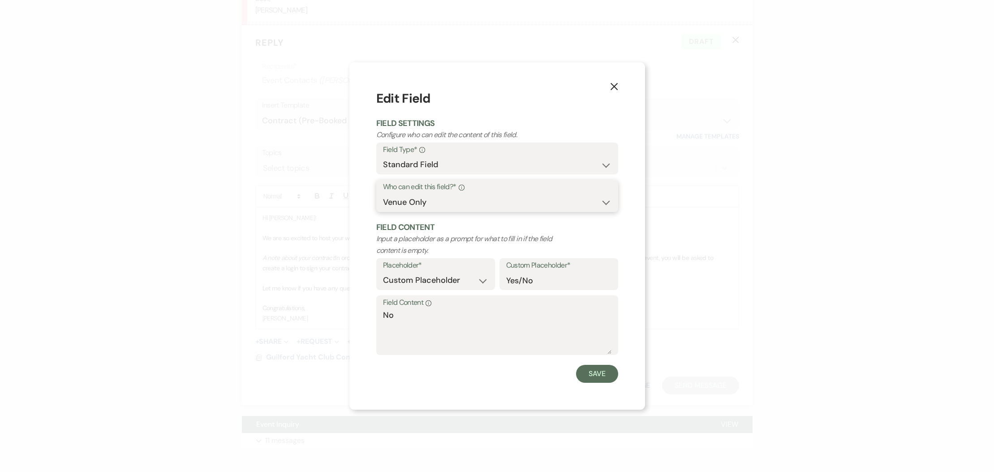
click at [429, 206] on select "Both Venue & Client Client Only Venue Only" at bounding box center [497, 201] width 228 height 17
select select "clientAndOwner"
click at [599, 375] on button "Save" at bounding box center [597, 374] width 42 height 18
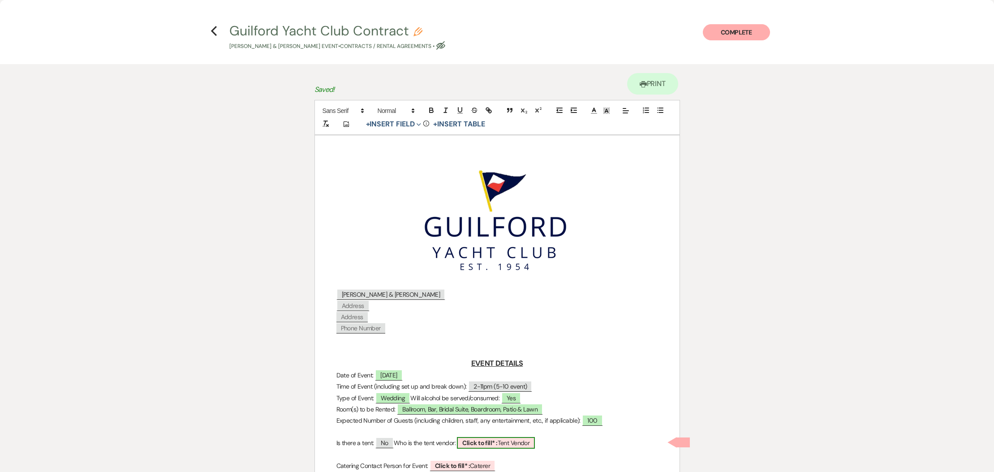
click at [531, 437] on span "Click to fill* : Tent Vendor" at bounding box center [496, 443] width 78 height 12
select select "owner"
select select "custom_placeholder"
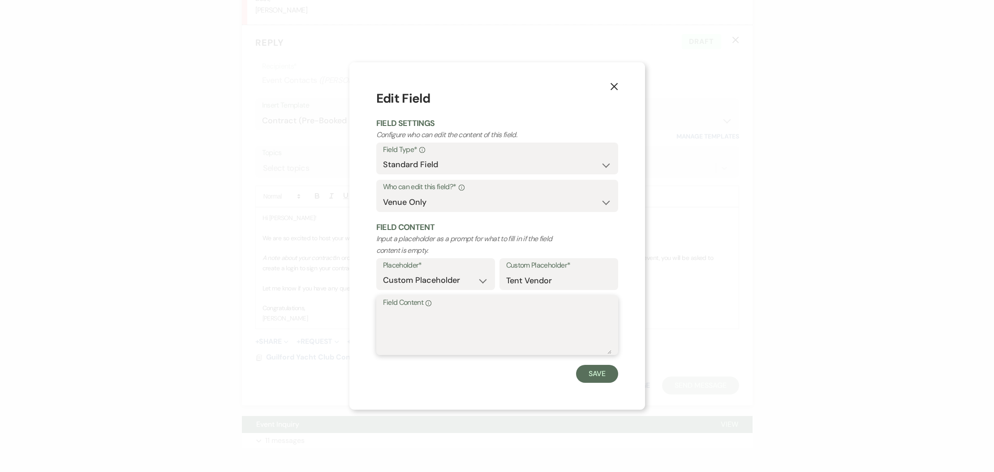
click at [496, 323] on textarea "Field Content Info" at bounding box center [497, 331] width 228 height 45
type textarea "N/A"
click at [467, 203] on select "Both Venue & Client Client Only Venue Only" at bounding box center [497, 201] width 228 height 17
select select "clientAndOwner"
click at [604, 370] on button "Save" at bounding box center [597, 374] width 42 height 18
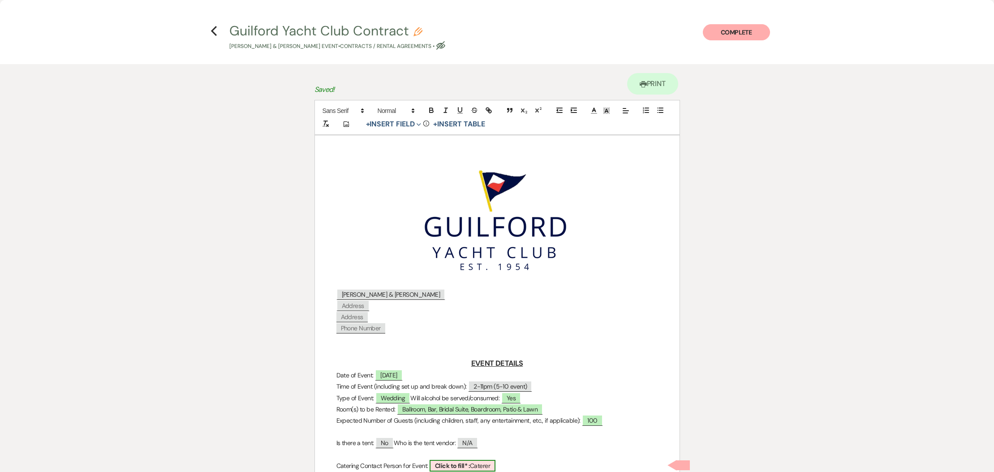
click at [482, 459] on span "Click to fill* : [PERSON_NAME]" at bounding box center [462, 465] width 66 height 12
select select "owner"
select select "custom_placeholder"
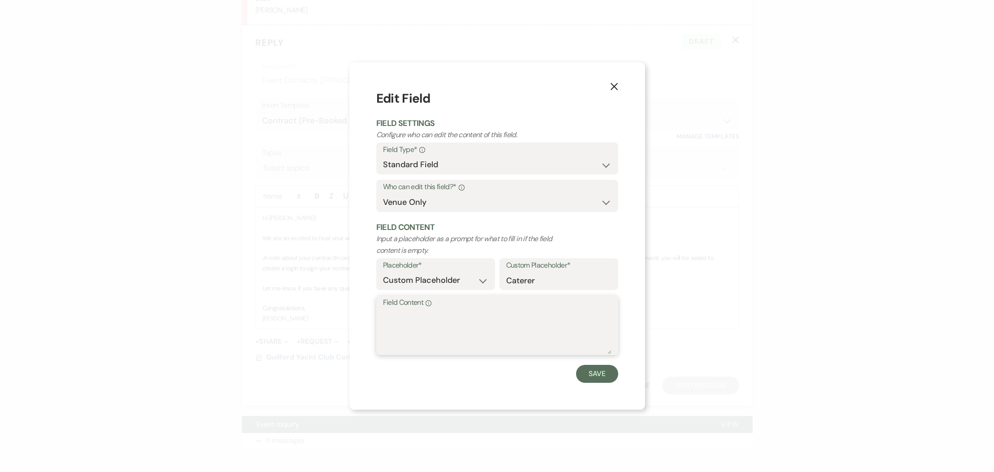
click at [451, 339] on textarea "Field Content Info" at bounding box center [497, 331] width 228 height 45
type textarea "TBD"
click at [437, 202] on select "Both Venue & Client Client Only Venue Only" at bounding box center [497, 201] width 228 height 17
select select "clientAndOwner"
click at [603, 373] on button "Save" at bounding box center [597, 374] width 42 height 18
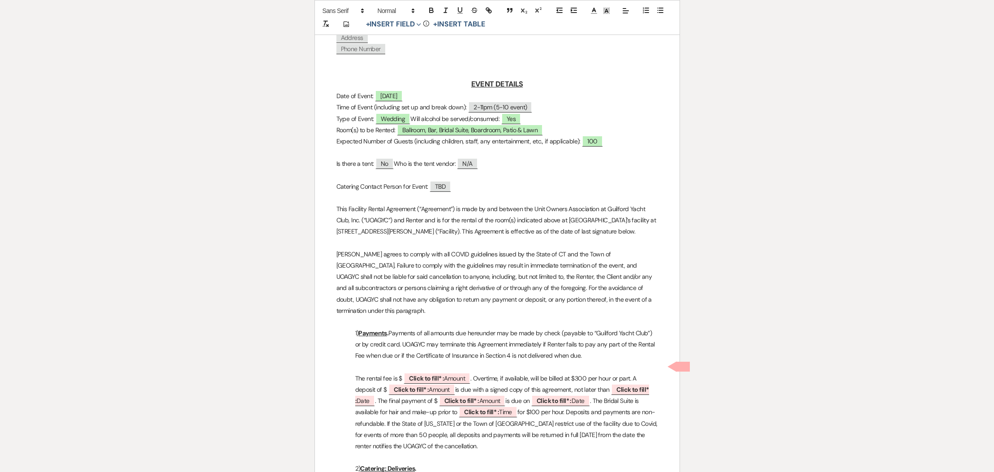
scroll to position [283, 0]
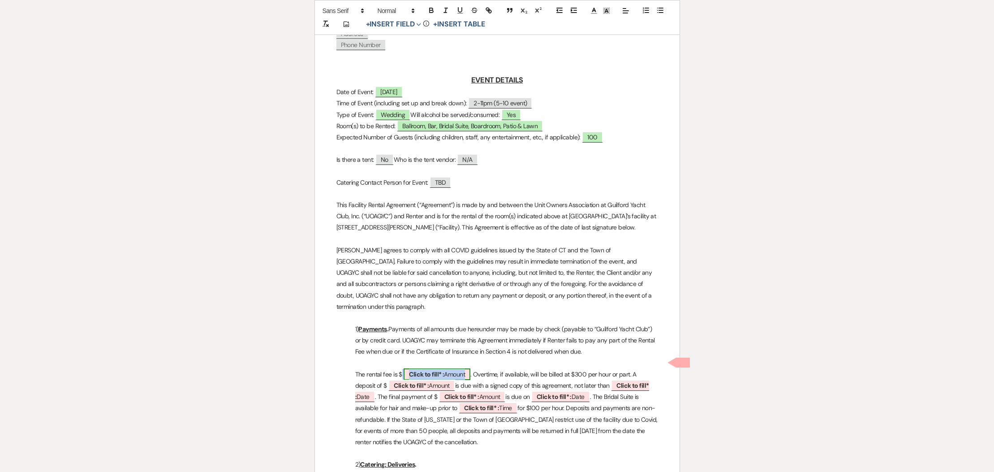
click at [463, 368] on span "Click to fill* : Amount" at bounding box center [436, 374] width 67 height 12
select select "owner"
select select "Amount"
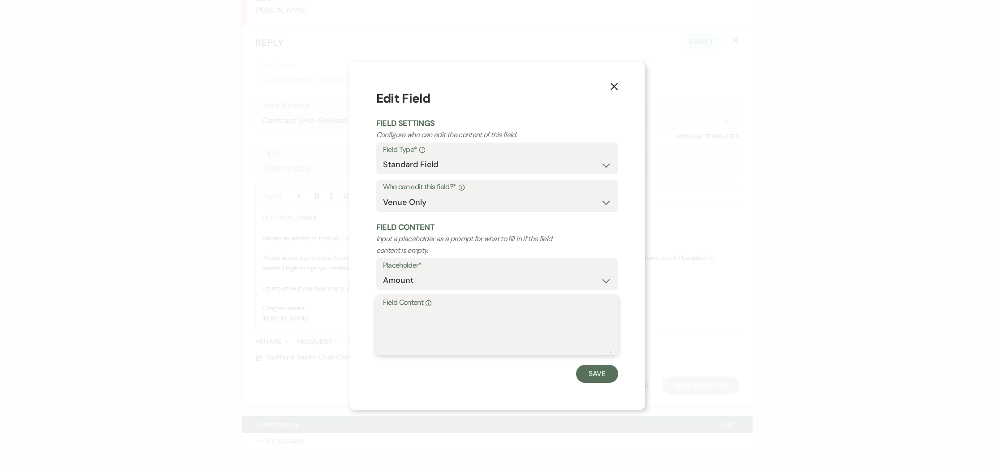
click at [420, 323] on textarea "Field Content Info" at bounding box center [497, 331] width 228 height 45
type textarea "$7500"
click at [602, 376] on button "Save" at bounding box center [597, 374] width 42 height 18
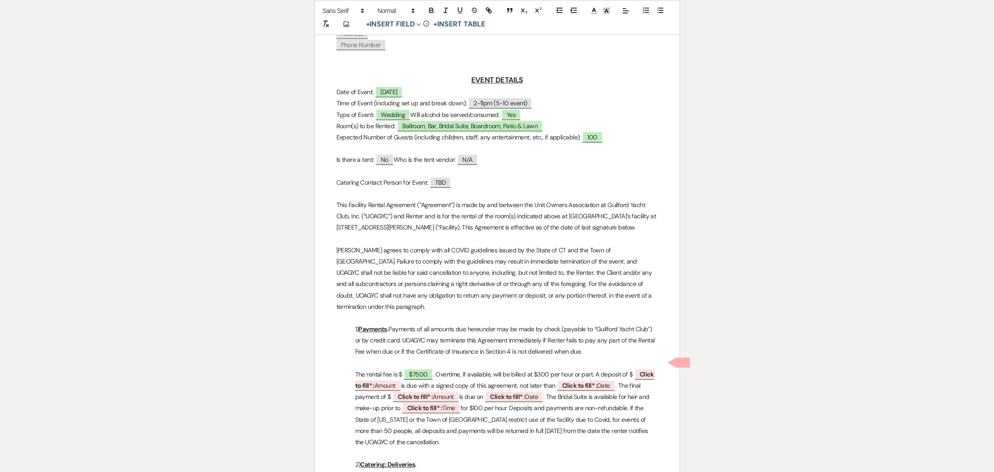
drag, startPoint x: 543, startPoint y: 361, endPoint x: 554, endPoint y: 363, distance: 11.8
click at [543, 369] on p "The rental fee is $ $7500 . Overtime, if available, will be billed at $300 per …" at bounding box center [497, 408] width 322 height 79
click at [657, 369] on p "The rental fee is $ $7500 . Overtime, if available, will be billed at $350 per …" at bounding box center [497, 408] width 322 height 79
click at [646, 370] on b "Click to fill* :" at bounding box center [504, 379] width 298 height 19
select select "owner"
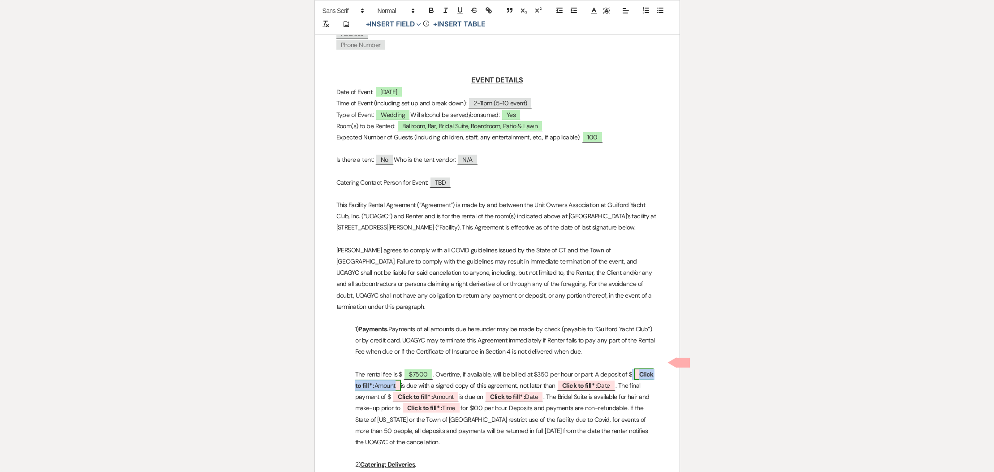
select select "Amount"
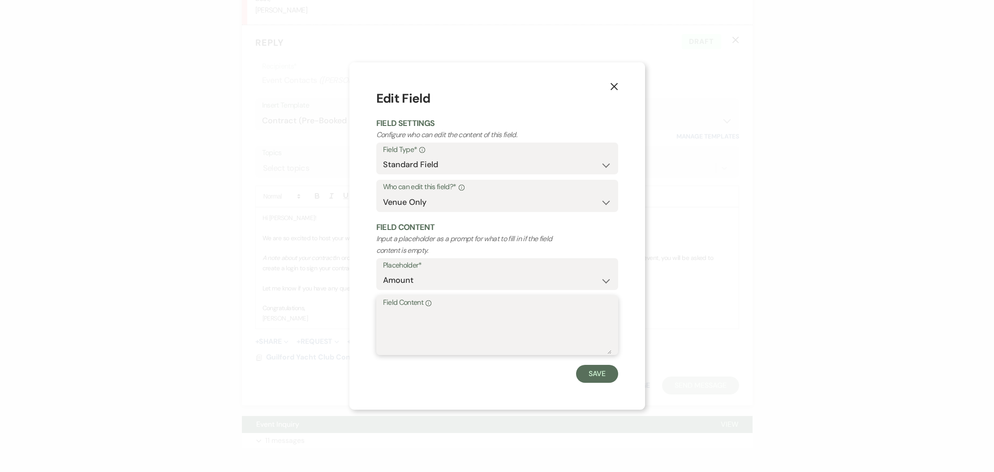
click at [477, 319] on textarea "Field Content Info" at bounding box center [497, 331] width 228 height 45
type textarea "$3750"
click at [595, 377] on button "Save" at bounding box center [597, 374] width 42 height 18
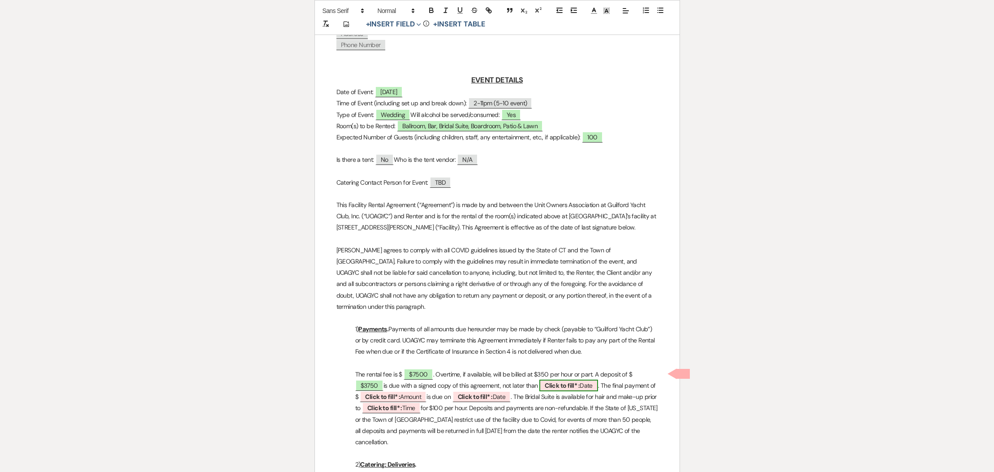
click at [549, 381] on b "Click to fill* :" at bounding box center [562, 385] width 35 height 8
select select "owner"
select select "Date"
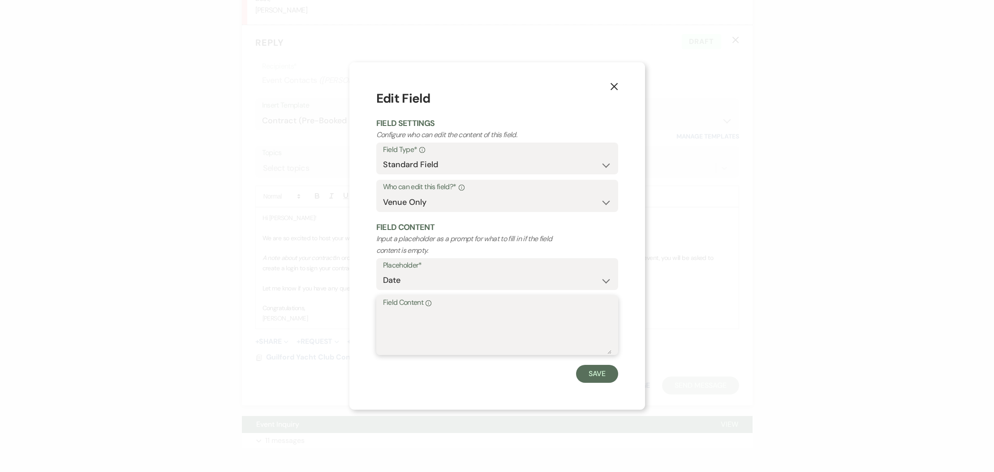
click at [475, 326] on textarea "Field Content Info" at bounding box center [497, 331] width 228 height 45
type textarea "[DATE]"
drag, startPoint x: 590, startPoint y: 377, endPoint x: 583, endPoint y: 376, distance: 7.2
click at [590, 377] on button "Save" at bounding box center [597, 374] width 42 height 18
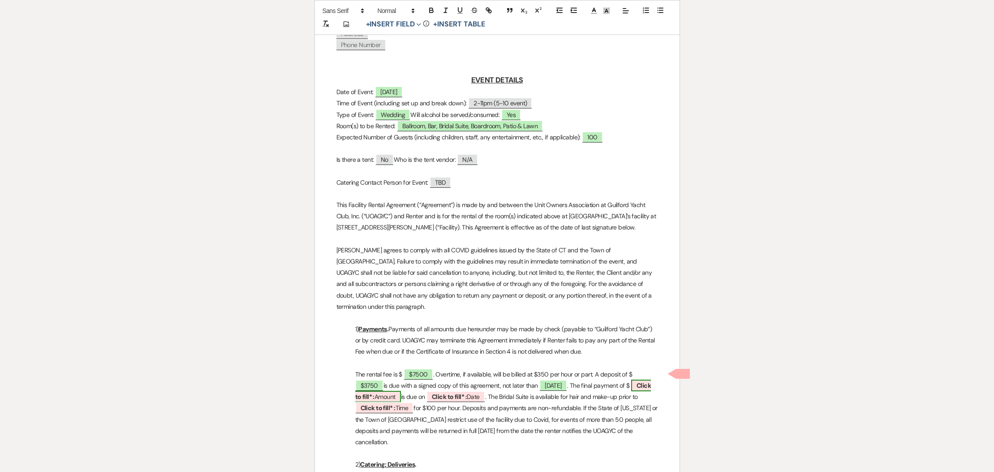
click at [637, 381] on b "Click to fill* :" at bounding box center [503, 390] width 296 height 19
select select "owner"
select select "Amount"
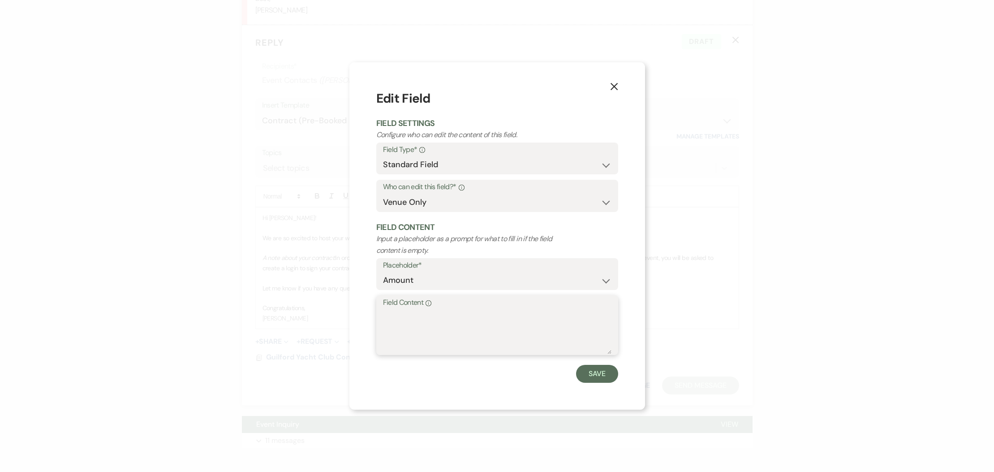
click at [542, 329] on textarea "Field Content Info" at bounding box center [497, 331] width 228 height 45
type textarea "$3750"
click at [598, 372] on button "Save" at bounding box center [597, 374] width 42 height 18
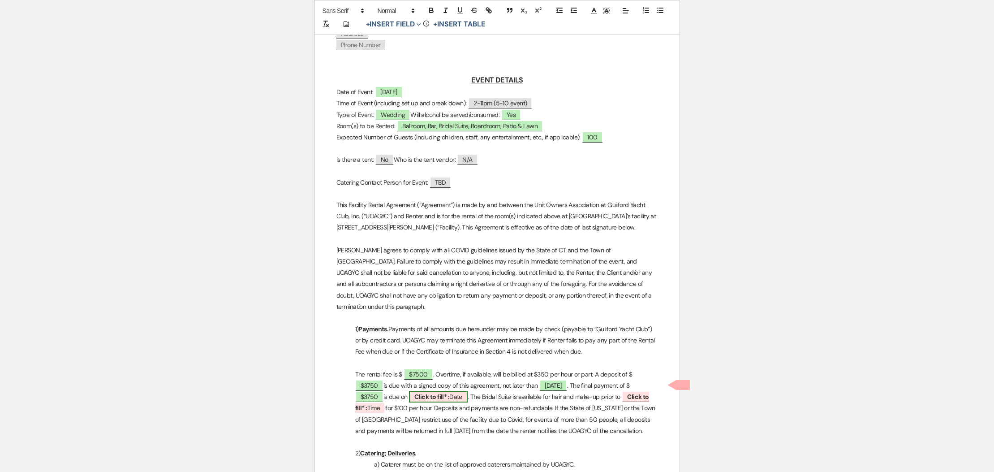
click at [409, 391] on span "Click to fill* : Date" at bounding box center [438, 397] width 59 height 12
select select "owner"
select select "Date"
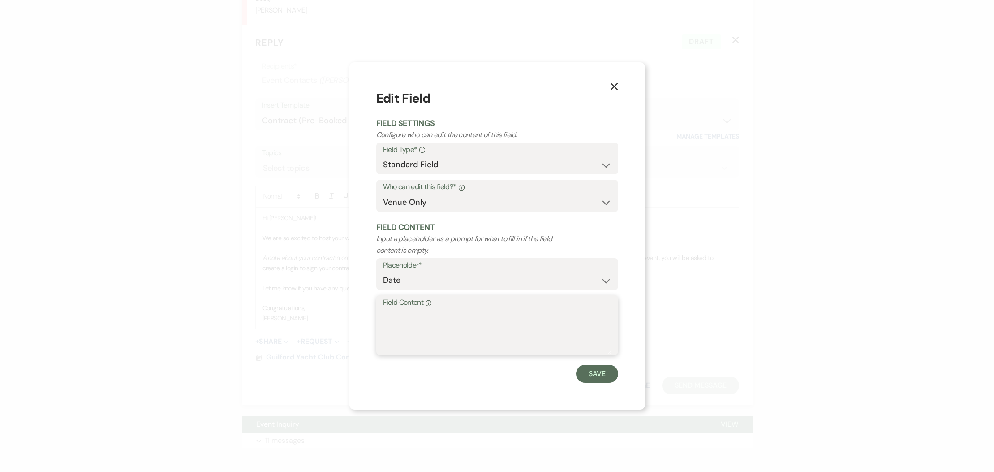
click at [408, 322] on textarea "Field Content Info" at bounding box center [497, 331] width 228 height 45
type textarea "[DATE]"
drag, startPoint x: 591, startPoint y: 377, endPoint x: 583, endPoint y: 378, distance: 8.1
click at [591, 377] on button "Save" at bounding box center [597, 374] width 42 height 18
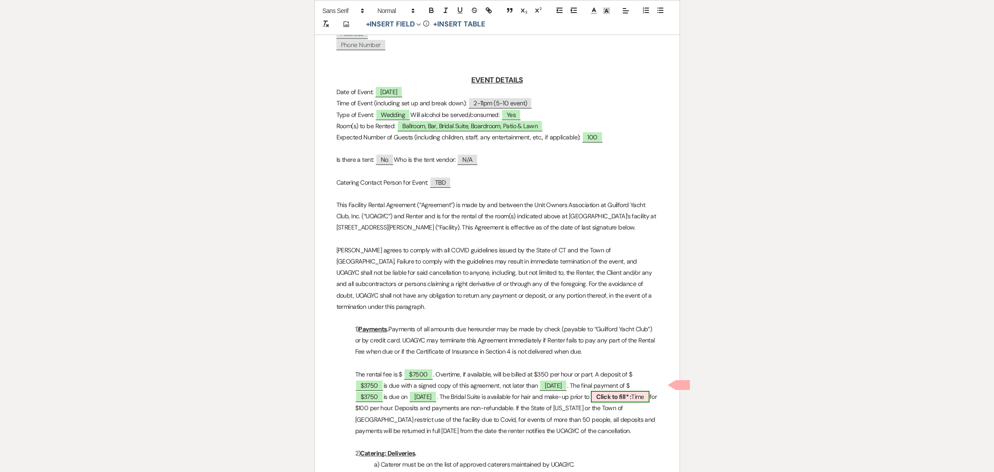
click at [591, 391] on span "Click to fill* : Time" at bounding box center [620, 397] width 59 height 12
select select "owner"
select select "Time"
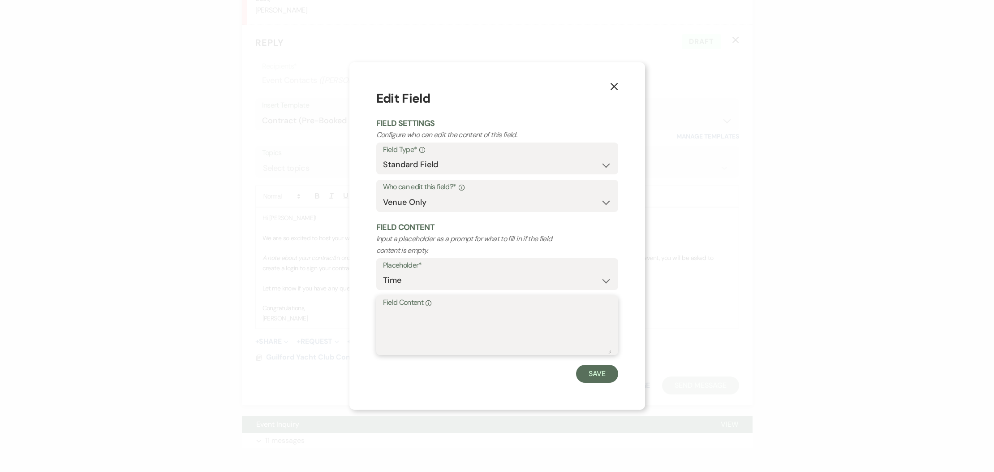
click at [485, 330] on textarea "Field Content Info" at bounding box center [497, 331] width 228 height 45
type textarea "2pm"
click at [600, 372] on button "Save" at bounding box center [597, 374] width 42 height 18
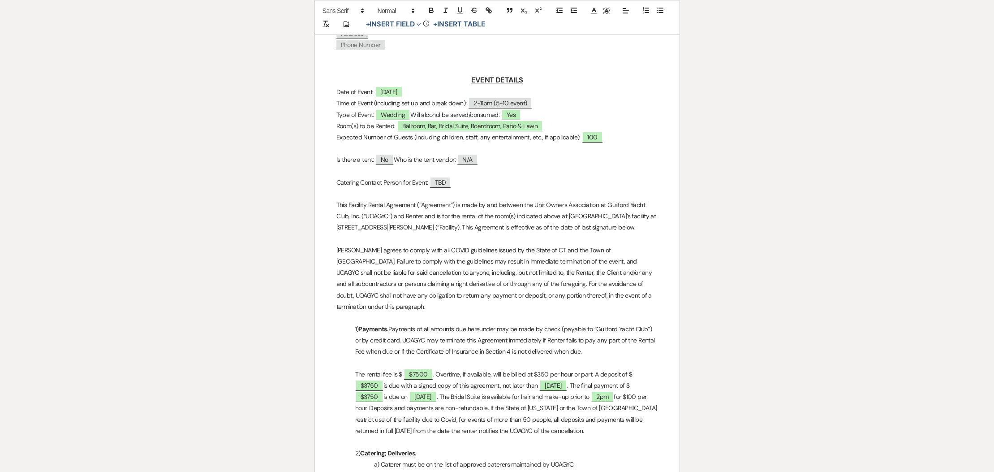
click at [593, 385] on p "The rental fee is $ $7500 . Overtime, if available, will be billed at $350 per …" at bounding box center [497, 403] width 322 height 68
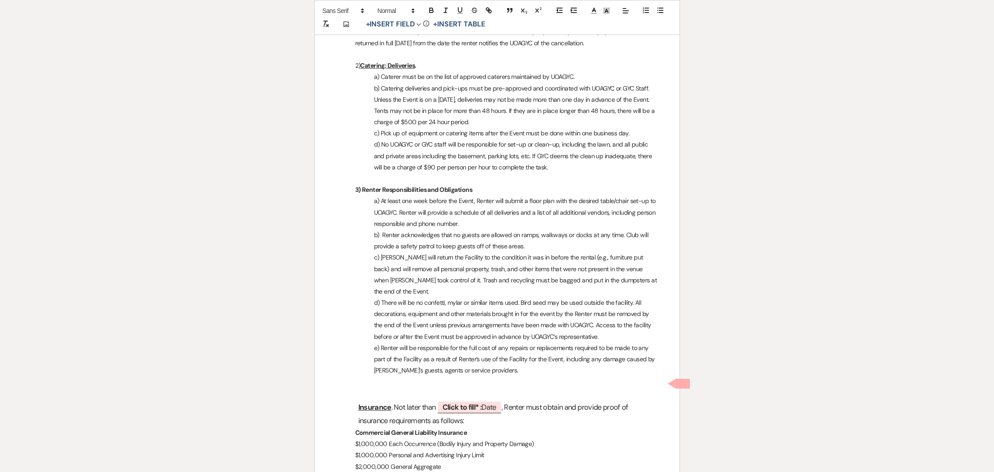
scroll to position [688, 0]
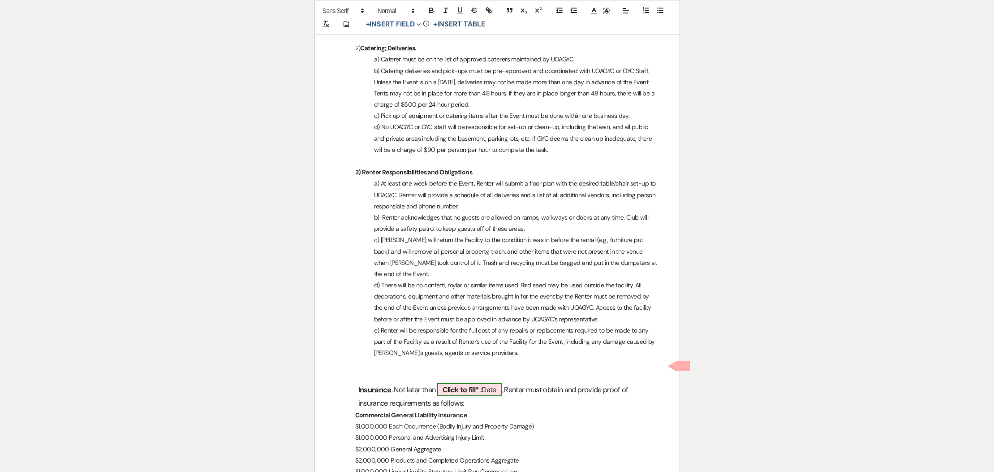
click at [489, 383] on span "Click to fill* : Date" at bounding box center [469, 389] width 64 height 13
select select "owner"
select select "Date"
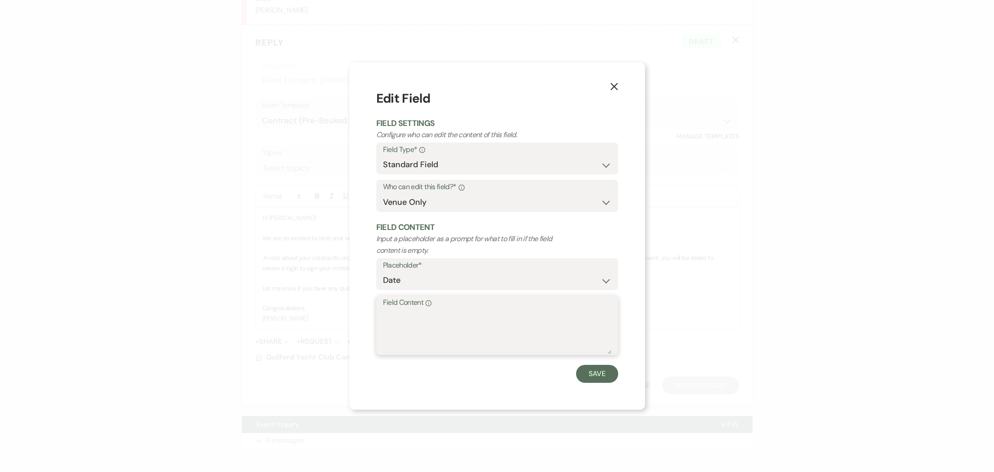
click at [434, 330] on textarea "Field Content Info" at bounding box center [497, 331] width 228 height 45
type textarea "[DATE]"
click at [605, 373] on button "Save" at bounding box center [597, 374] width 42 height 18
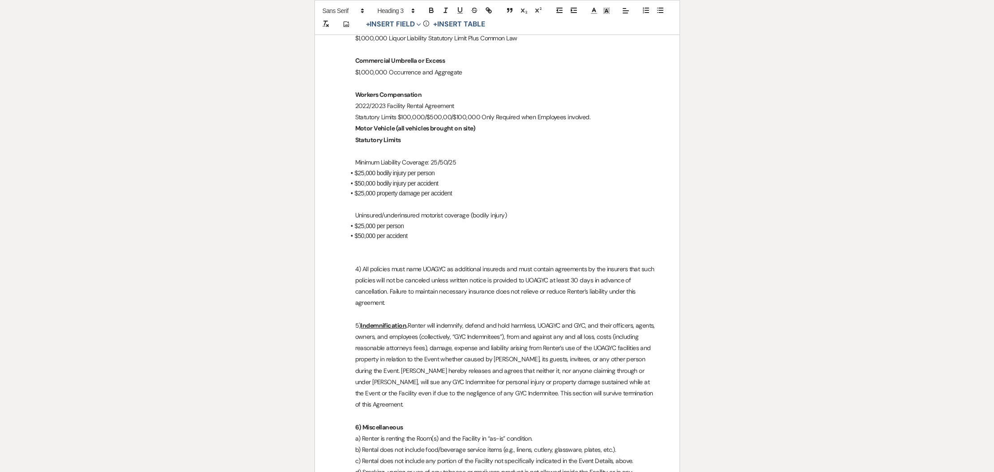
scroll to position [1245, 0]
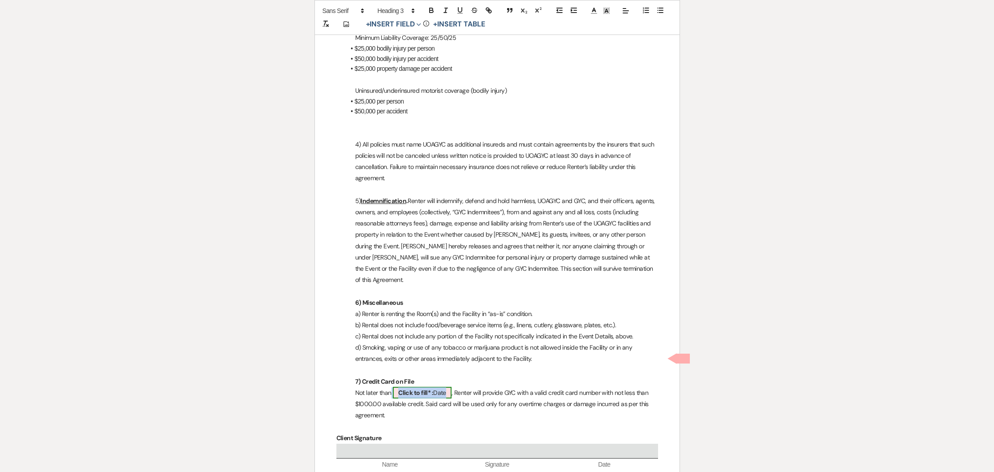
click at [436, 386] on span "Click to fill* : Date" at bounding box center [422, 392] width 59 height 12
select select "owner"
select select "Date"
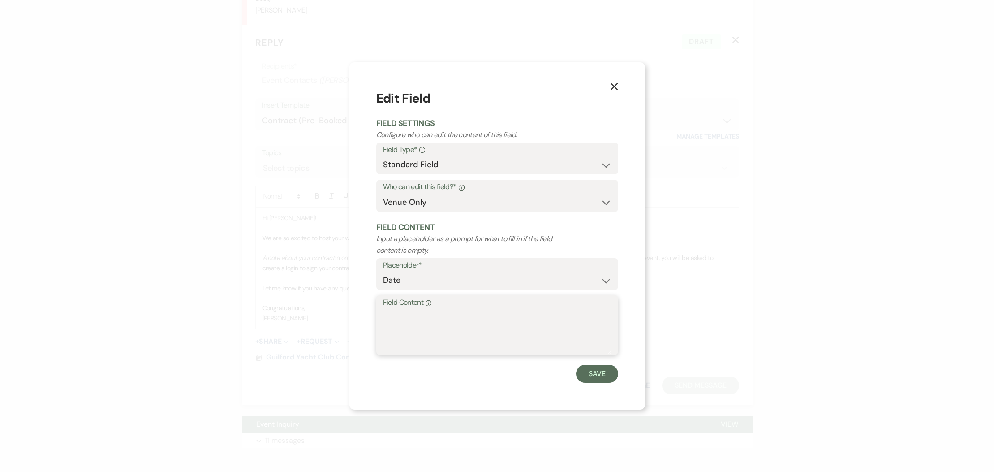
click at [418, 323] on textarea "Field Content Info" at bounding box center [497, 331] width 228 height 45
type textarea "[DATE]"
click at [604, 374] on button "Save" at bounding box center [597, 374] width 42 height 18
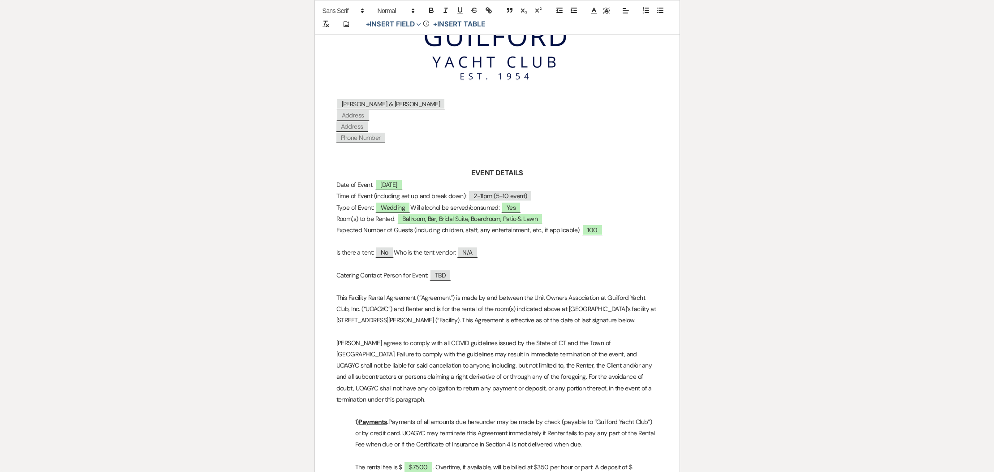
scroll to position [0, 0]
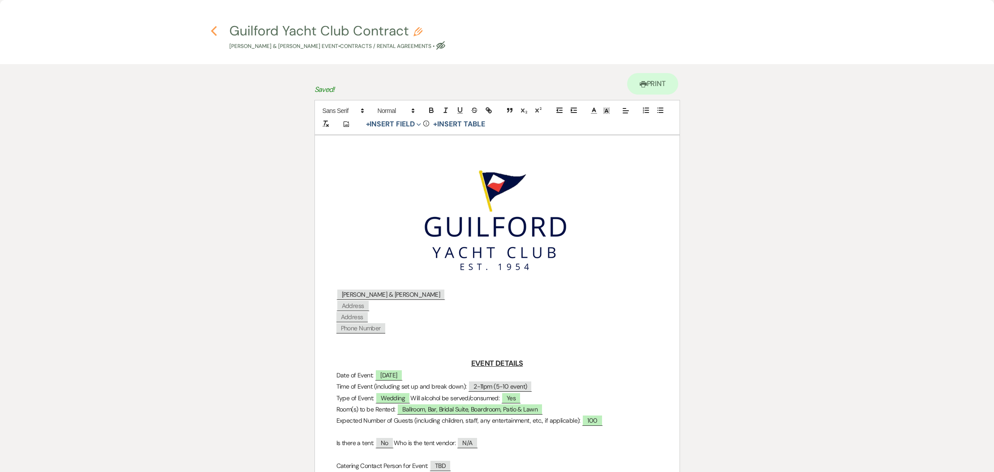
click at [212, 31] on use "button" at bounding box center [214, 31] width 6 height 10
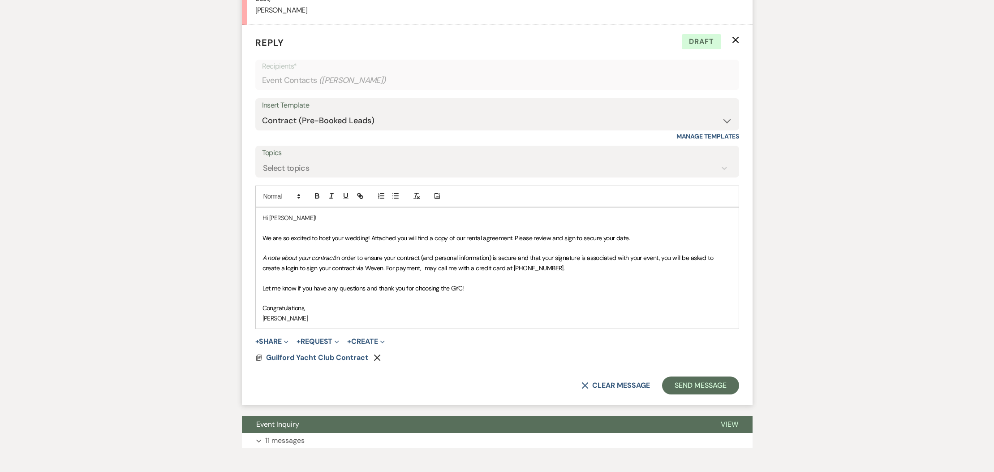
scroll to position [969, 0]
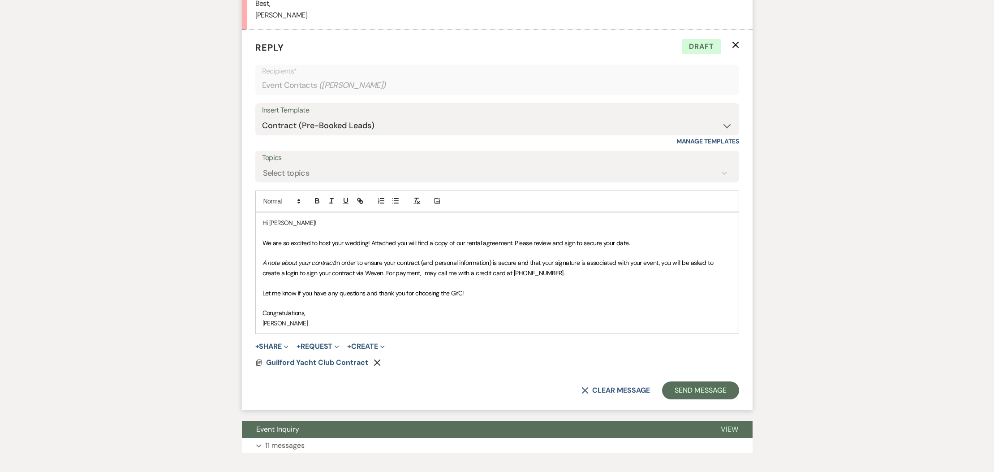
click at [583, 270] on p "A note about your contract: In order to ensure your contract (and personal info…" at bounding box center [496, 267] width 469 height 20
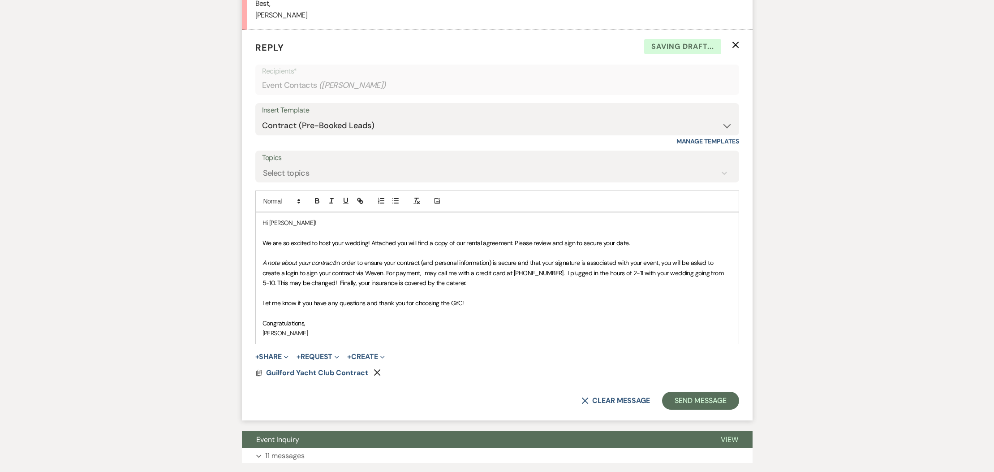
click at [348, 333] on p "[PERSON_NAME]" at bounding box center [496, 333] width 469 height 10
click at [319, 281] on span "In order to ensure your contract (and personal information) is secure and that …" at bounding box center [493, 272] width 463 height 28
click at [701, 397] on button "Send Message" at bounding box center [700, 400] width 77 height 18
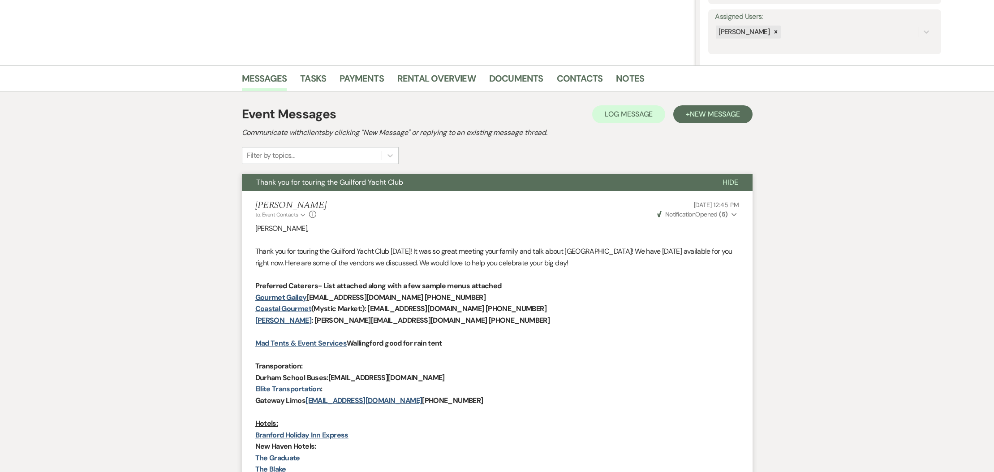
scroll to position [0, 0]
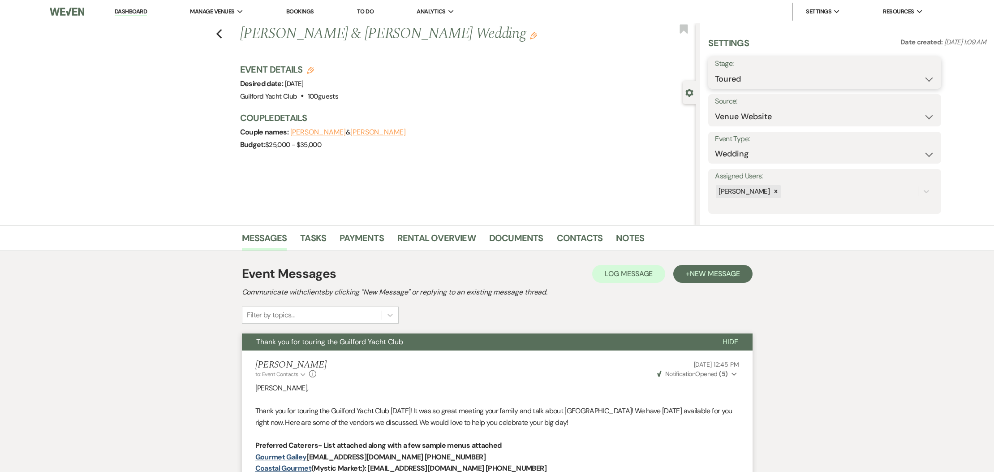
click at [796, 75] on select "Inquiry Follow Up Tour Requested Tour Confirmed Toured Proposal Sent Booked Lost" at bounding box center [824, 78] width 219 height 17
click at [530, 38] on icon "Edit" at bounding box center [533, 35] width 7 height 7
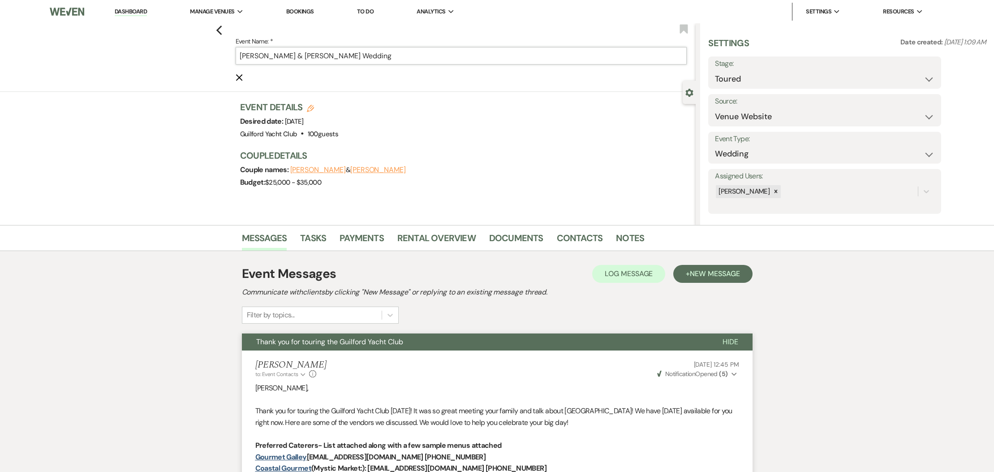
drag, startPoint x: 275, startPoint y: 56, endPoint x: 226, endPoint y: 55, distance: 49.3
click at [225, 55] on div "Previous Event Name: * [PERSON_NAME] & [PERSON_NAME] Wedding Cancel Edit Bookma…" at bounding box center [346, 57] width 700 height 69
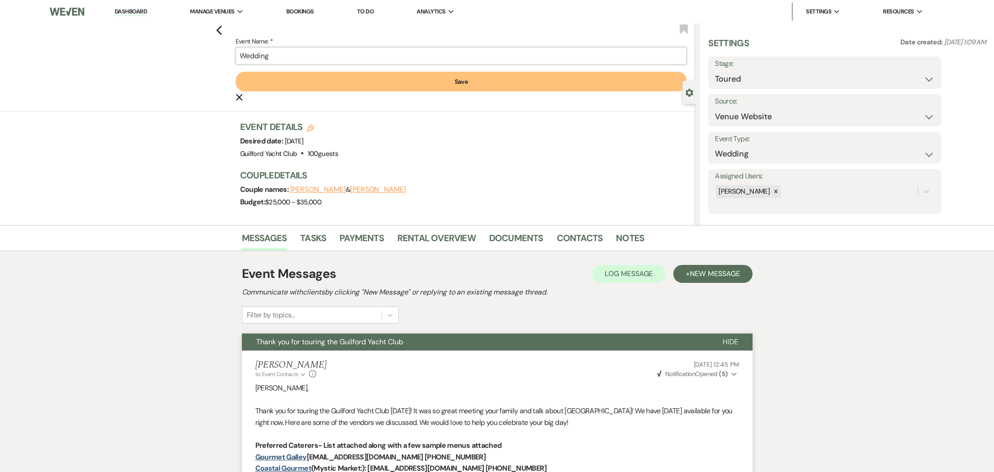
paste input "[PERSON_NAME]"
type input "[PERSON_NAME] & [PERSON_NAME]'s Wedding"
click at [395, 85] on button "Save" at bounding box center [461, 82] width 451 height 20
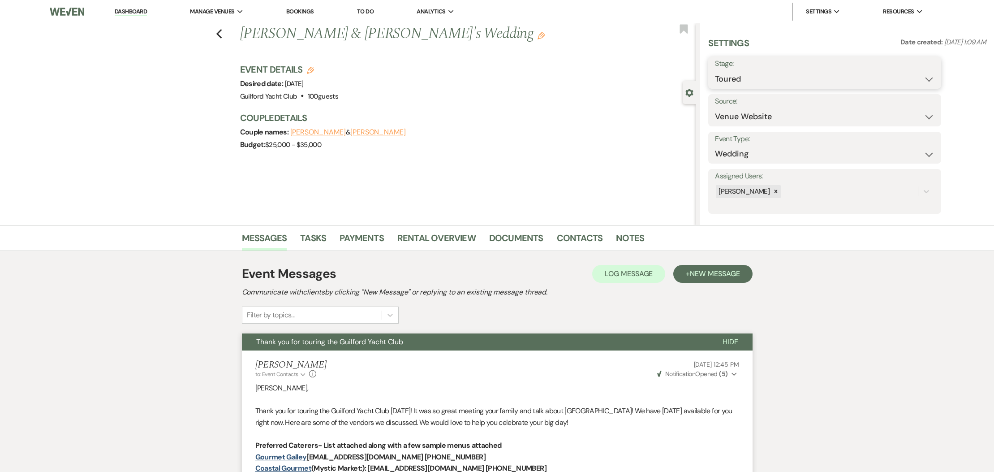
click at [764, 80] on select "Inquiry Follow Up Tour Requested Tour Confirmed Toured Proposal Sent Booked Lost" at bounding box center [824, 78] width 219 height 17
click at [748, 76] on select "Inquiry Follow Up Tour Requested Tour Confirmed Toured Proposal Sent Booked Lost" at bounding box center [797, 78] width 165 height 17
select select "7"
click at [906, 74] on button "Save" at bounding box center [916, 73] width 51 height 18
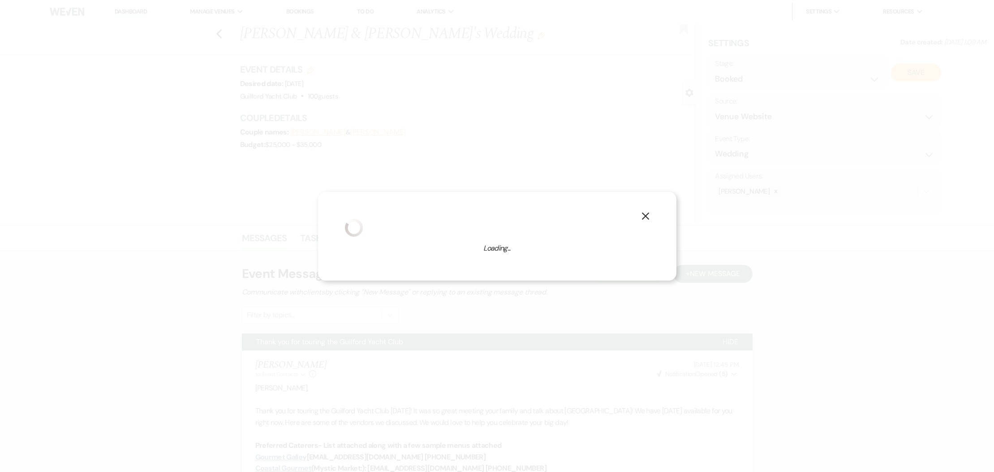
select select "1"
select select "696"
select select "false"
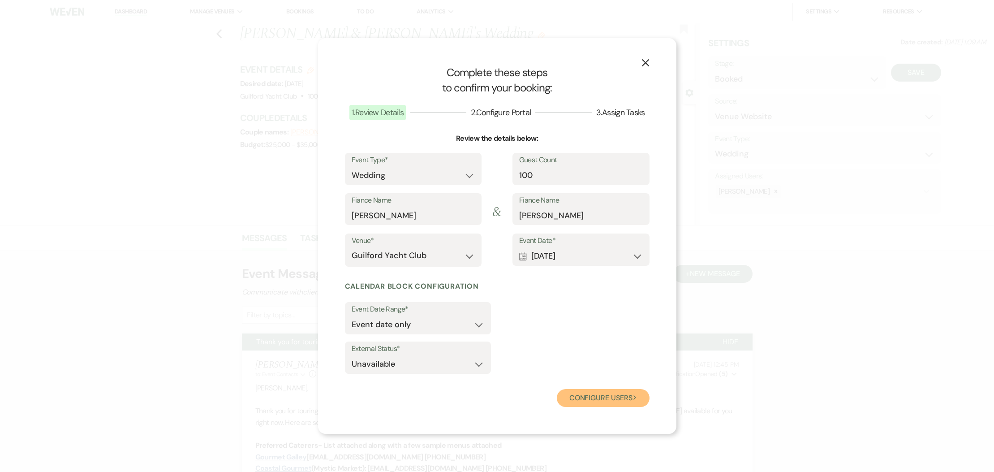
click at [596, 398] on button "Configure users Next" at bounding box center [603, 398] width 93 height 18
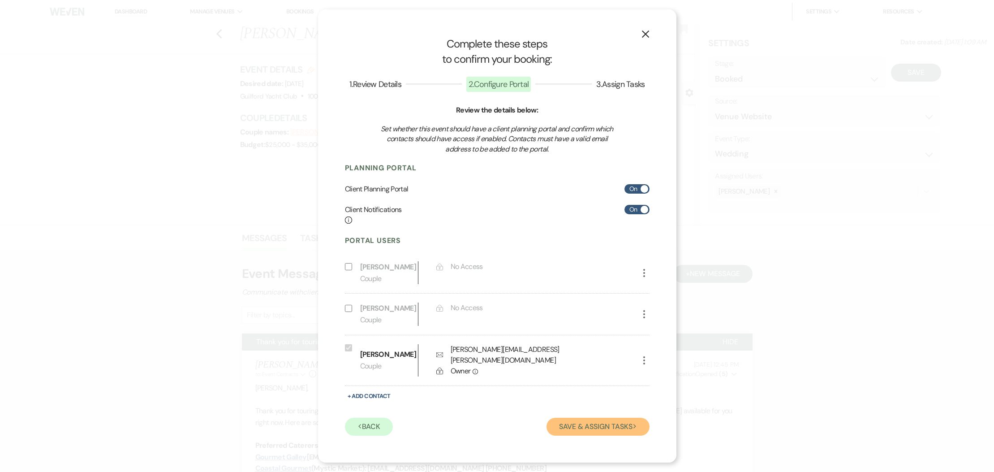
click at [588, 424] on button "Save & Assign Tasks Next" at bounding box center [597, 426] width 103 height 18
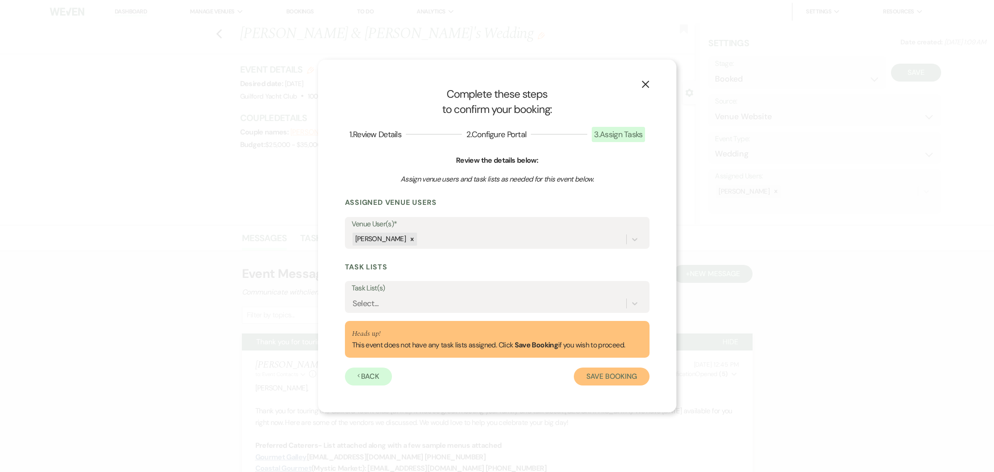
click at [610, 367] on button "Save Booking" at bounding box center [611, 376] width 75 height 18
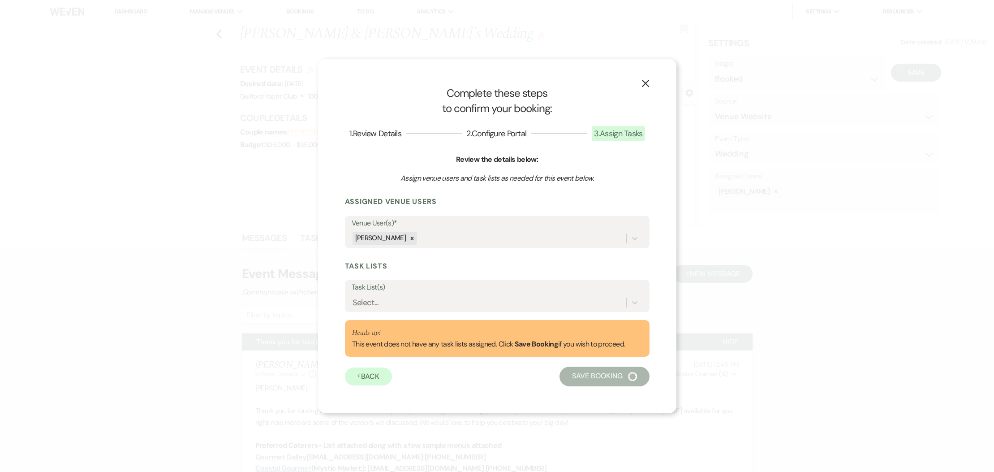
select select "14"
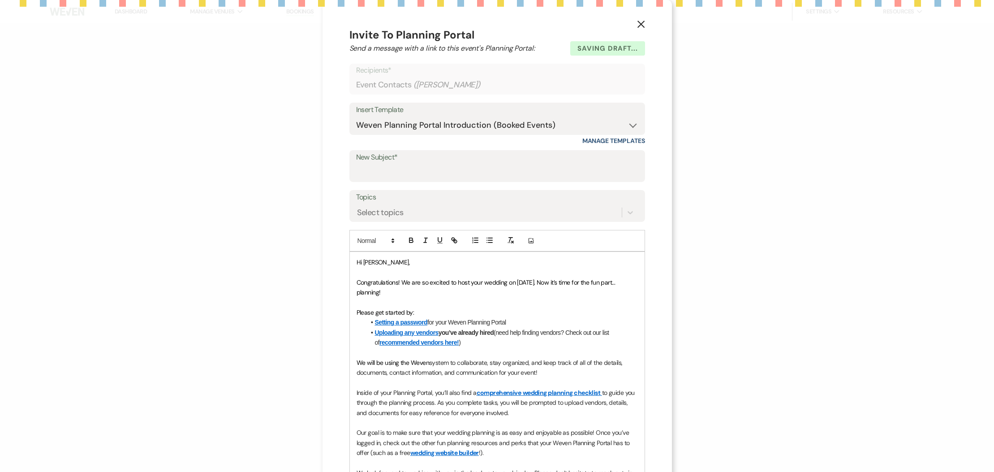
select select "5"
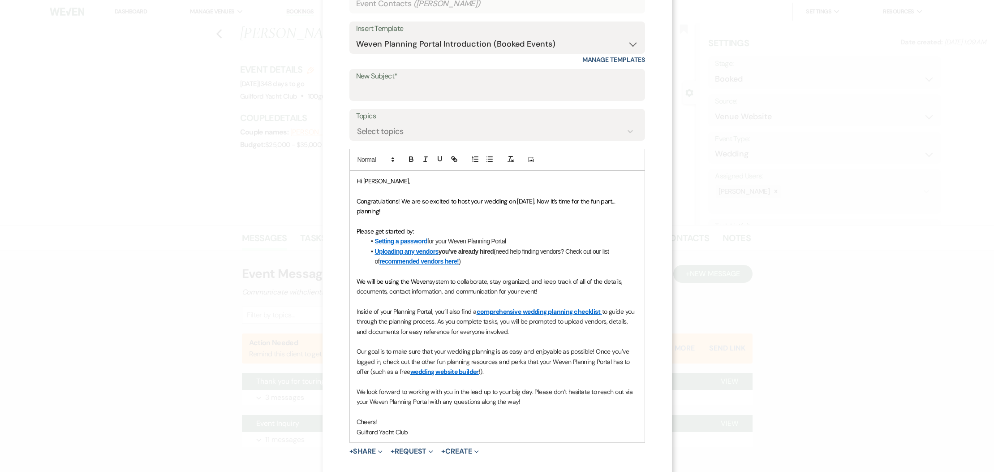
scroll to position [125, 0]
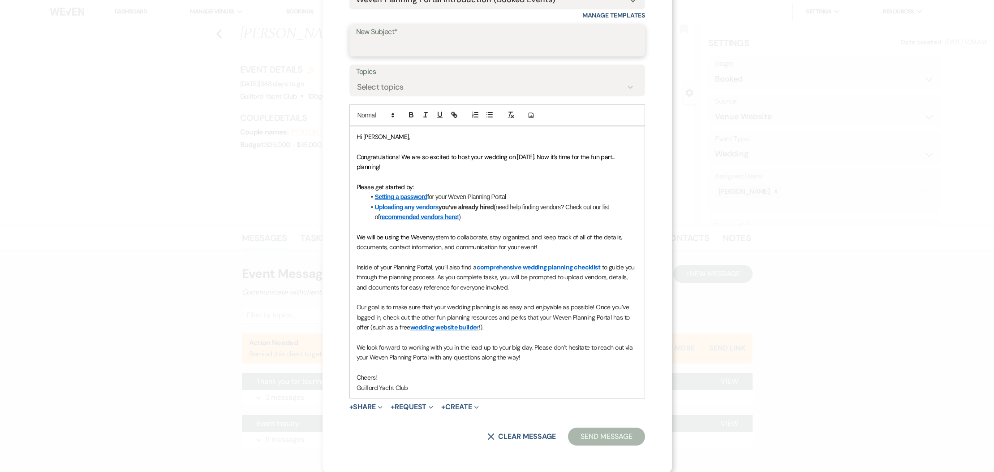
click at [409, 42] on input "New Subject*" at bounding box center [497, 46] width 282 height 17
type input "Welcome to the GYC Planning Portal"
click at [589, 441] on button "Send Message" at bounding box center [606, 436] width 77 height 18
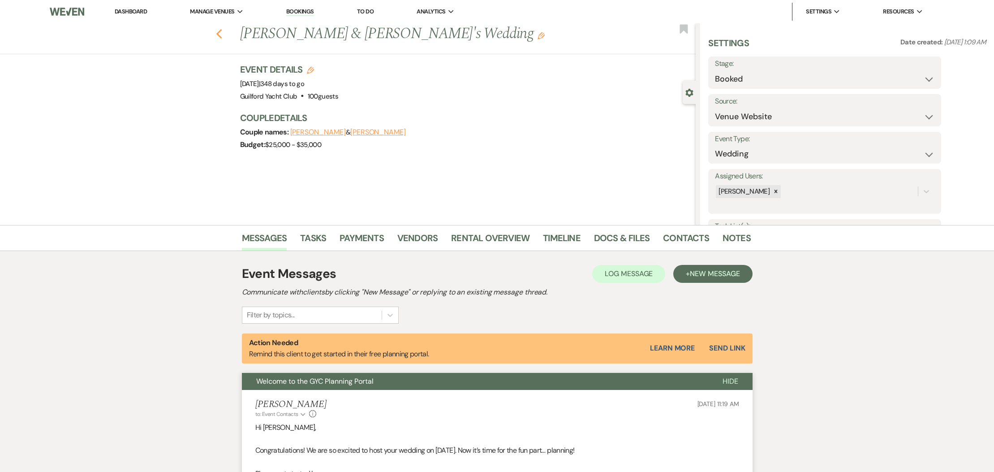
click at [219, 34] on icon "Previous" at bounding box center [219, 34] width 7 height 11
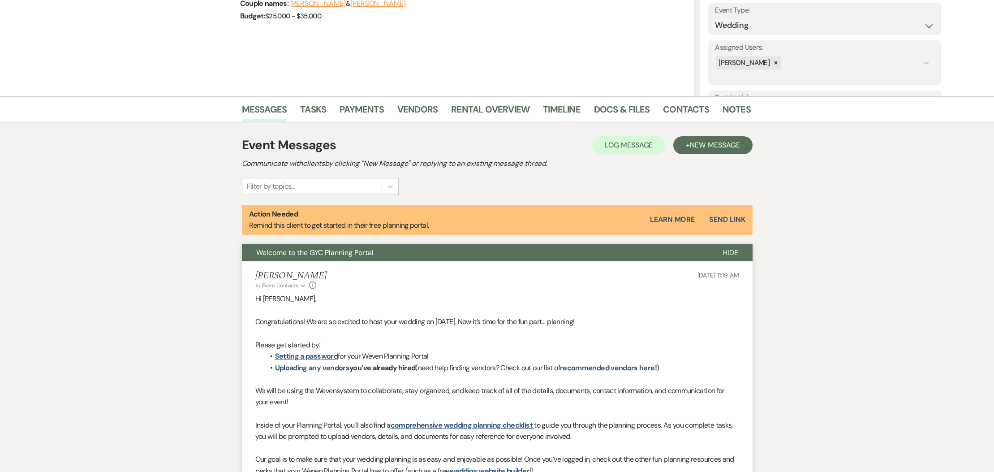
select select "5"
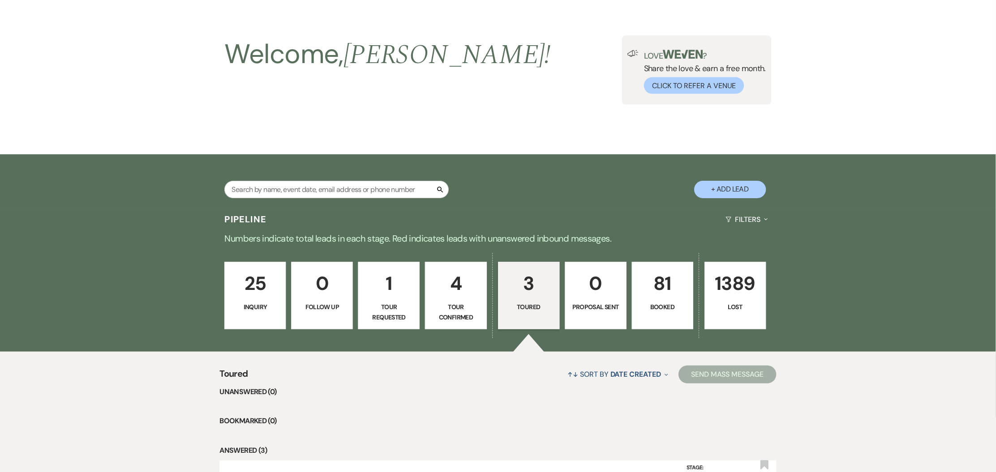
scroll to position [0, 0]
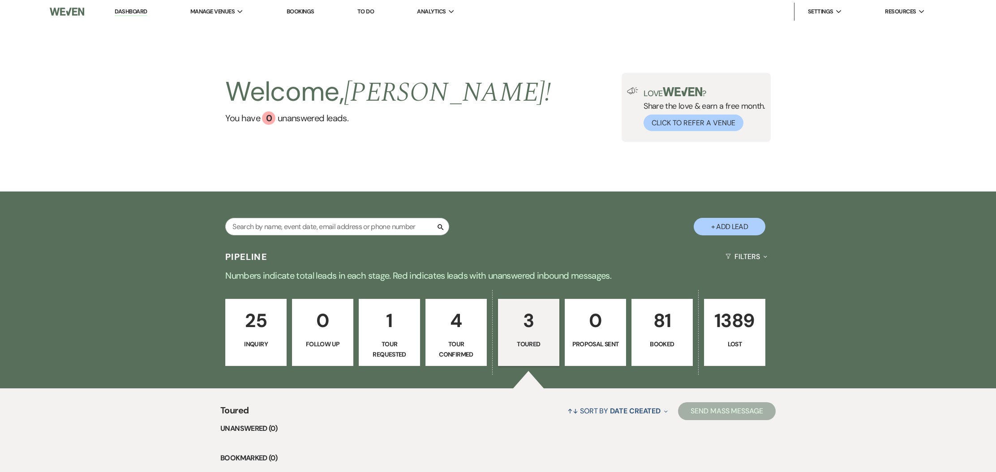
click at [653, 342] on p "Booked" at bounding box center [662, 344] width 50 height 10
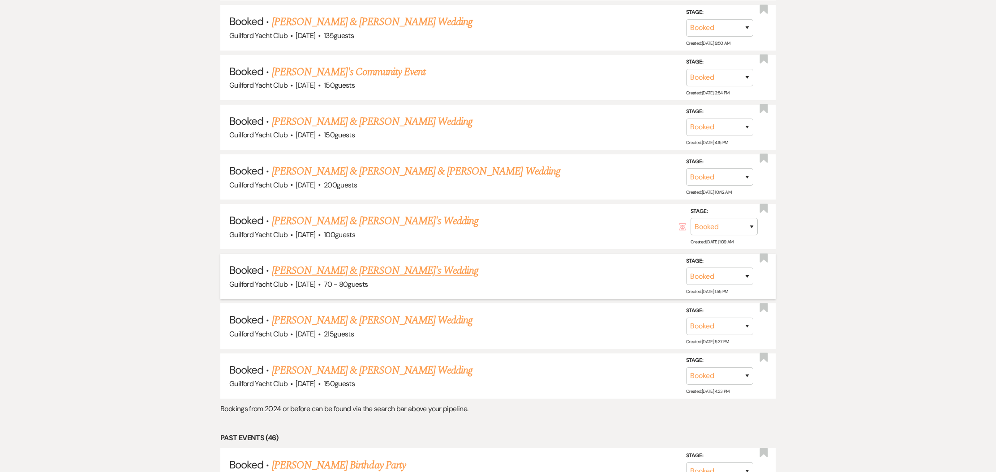
scroll to position [889, 0]
click at [370, 266] on link "[PERSON_NAME] & [PERSON_NAME]'s Wedding" at bounding box center [375, 273] width 207 height 16
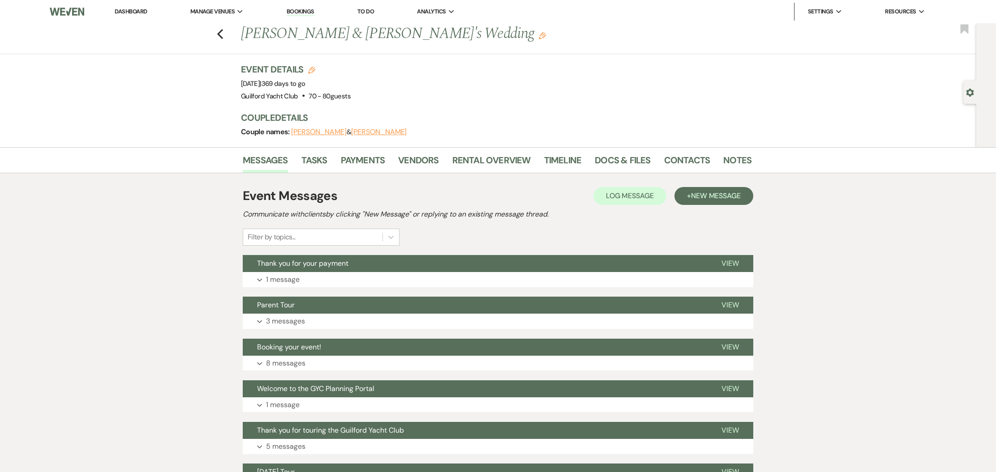
scroll to position [1, 0]
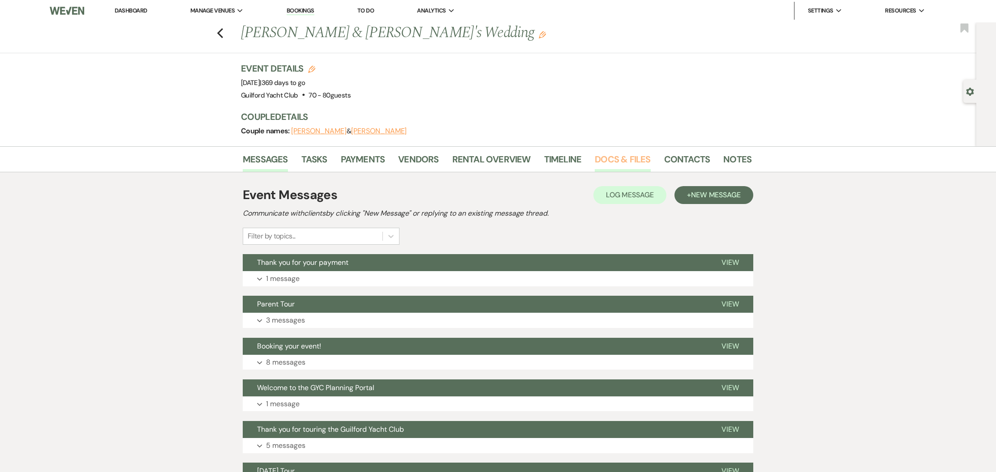
click at [612, 156] on link "Docs & Files" at bounding box center [623, 162] width 56 height 20
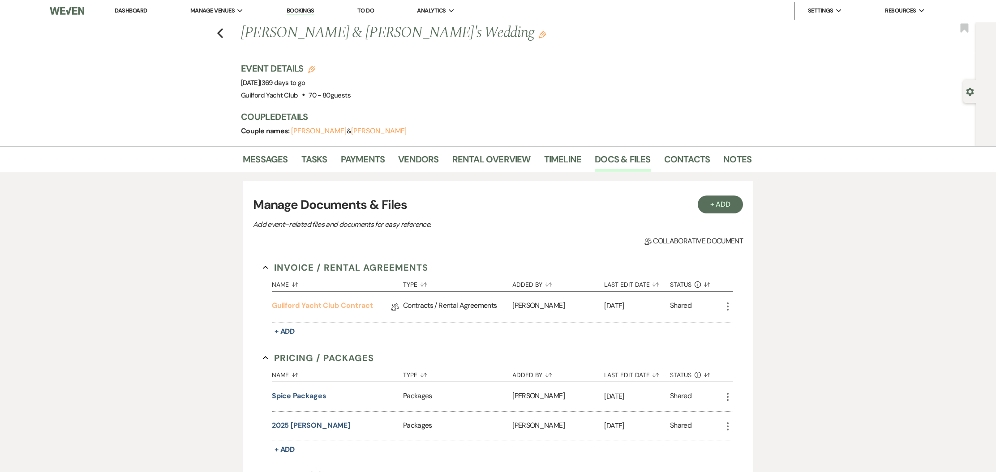
click at [330, 302] on link "Guilford Yacht Club Contract" at bounding box center [322, 307] width 101 height 14
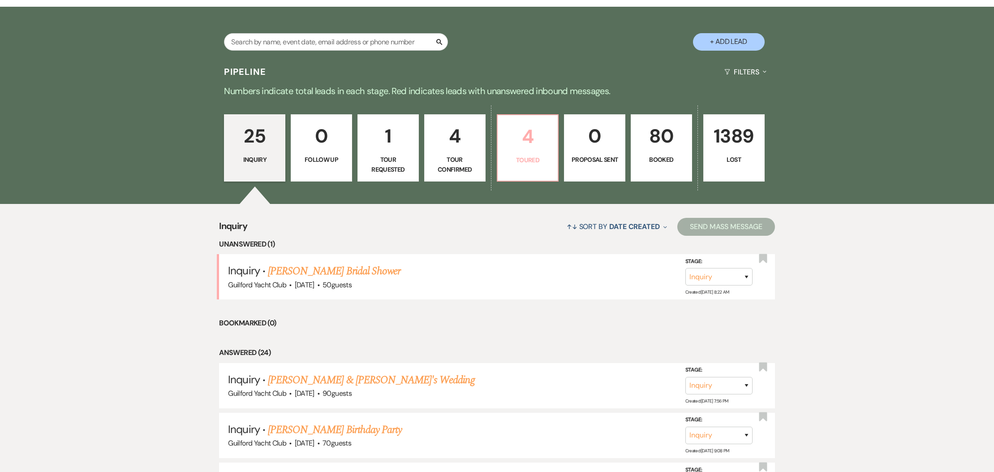
click at [543, 149] on p "4" at bounding box center [528, 136] width 50 height 30
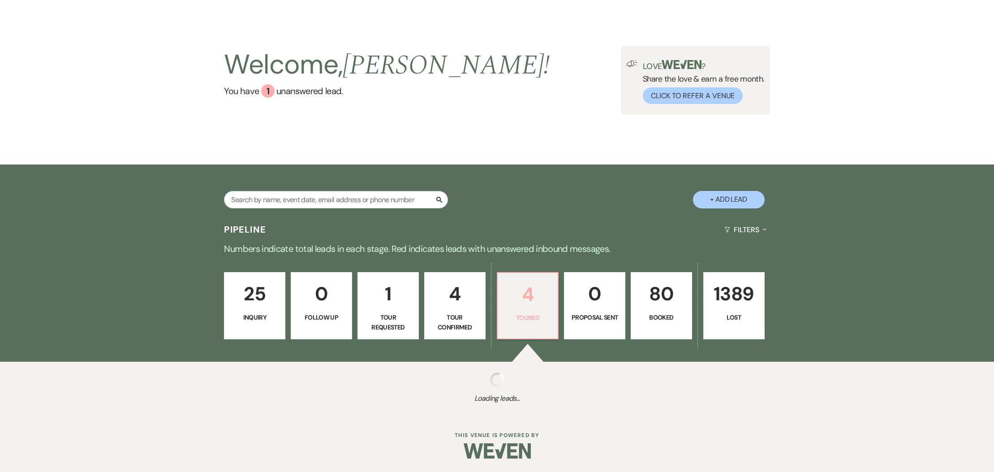
scroll to position [185, 0]
select select "5"
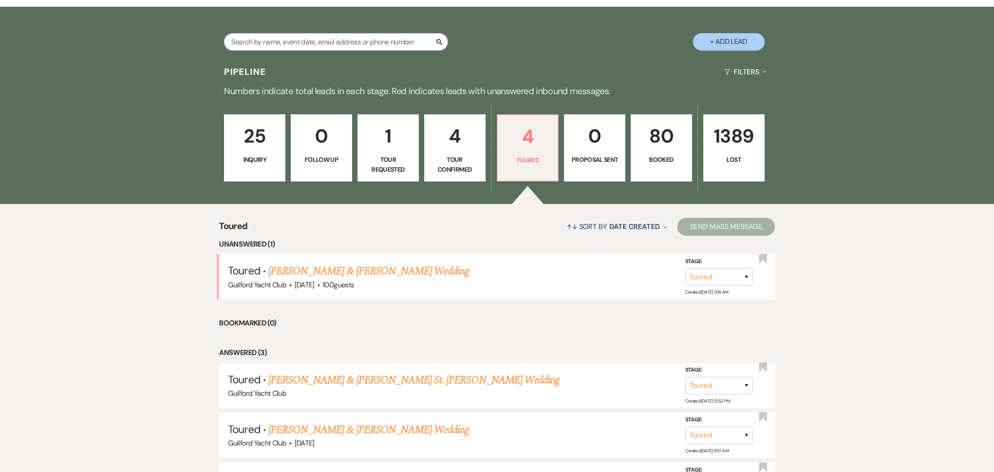
click at [349, 268] on link "[PERSON_NAME] & [PERSON_NAME] Wedding" at bounding box center [368, 271] width 201 height 16
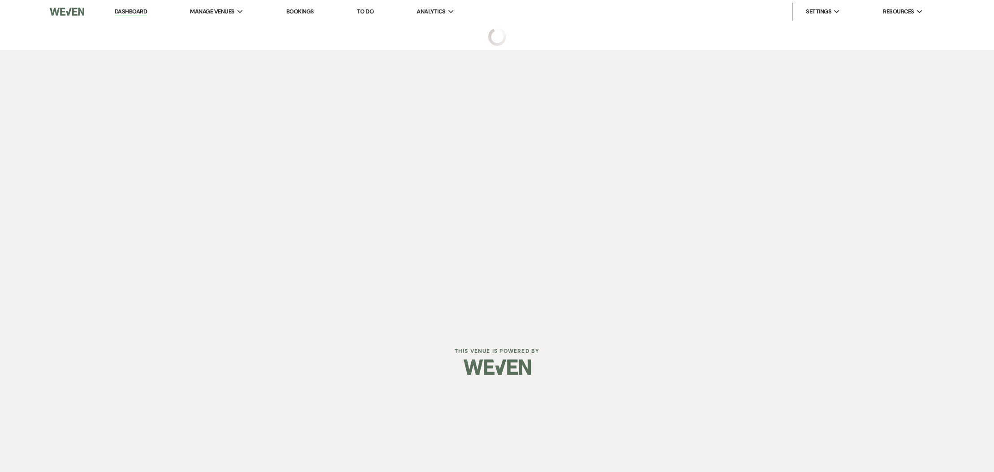
select select "5"
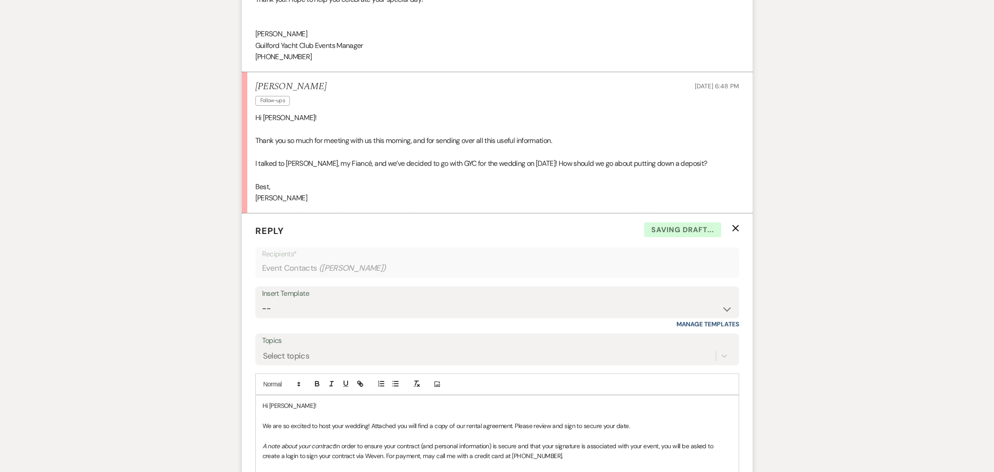
scroll to position [786, 0]
drag, startPoint x: 308, startPoint y: 199, endPoint x: 256, endPoint y: 199, distance: 51.9
click at [255, 199] on p "[PERSON_NAME]" at bounding box center [497, 198] width 484 height 12
copy p "[PERSON_NAME]"
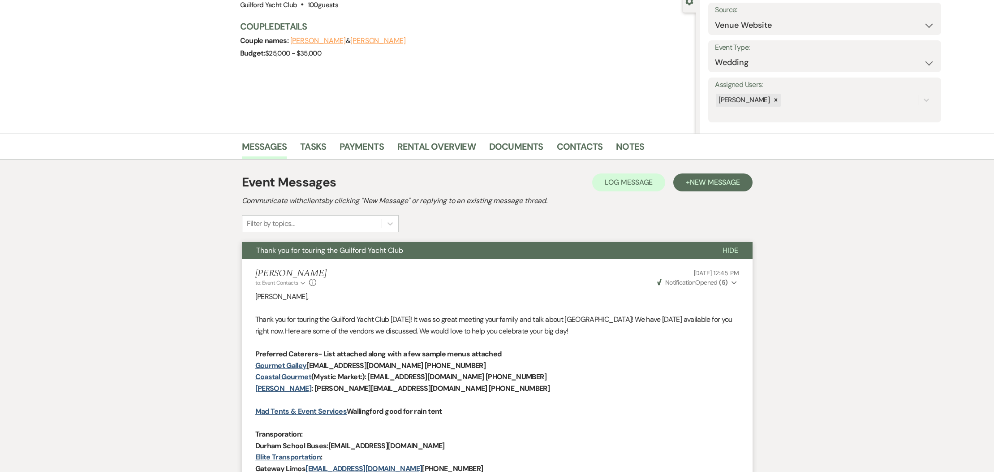
scroll to position [0, 0]
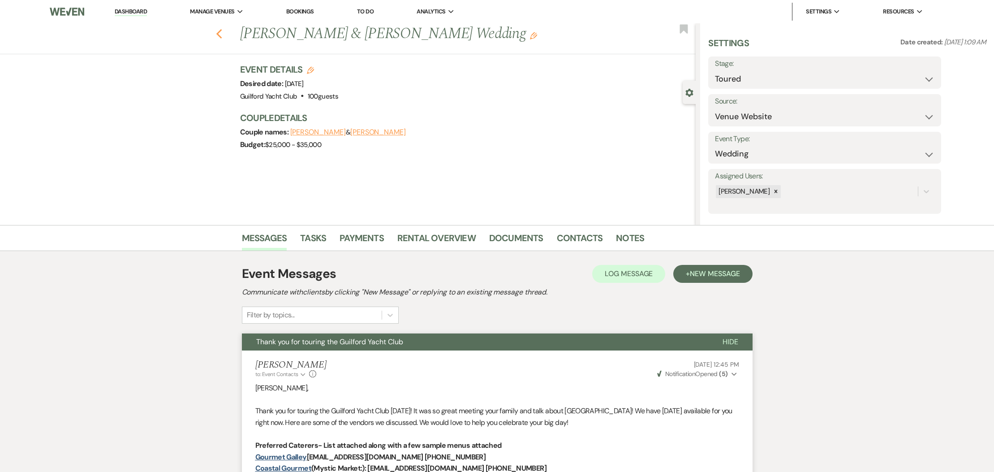
click at [217, 36] on icon "Previous" at bounding box center [219, 34] width 7 height 11
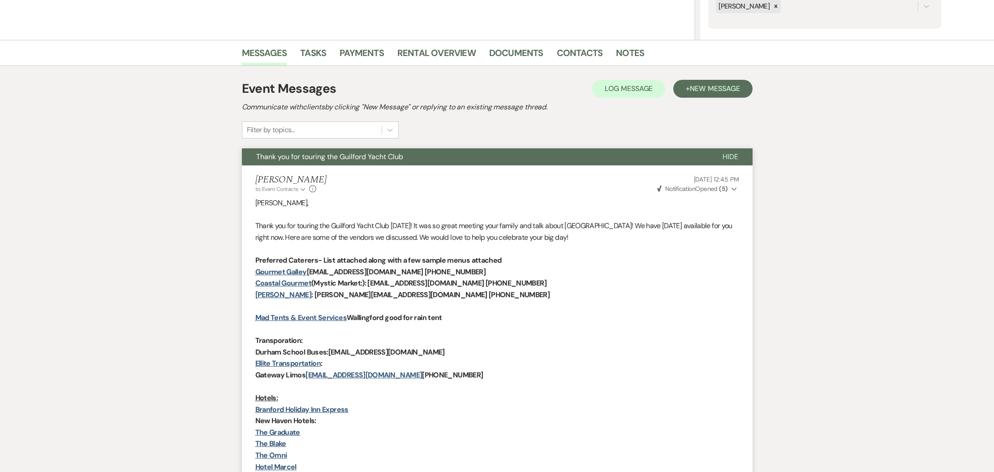
select select "5"
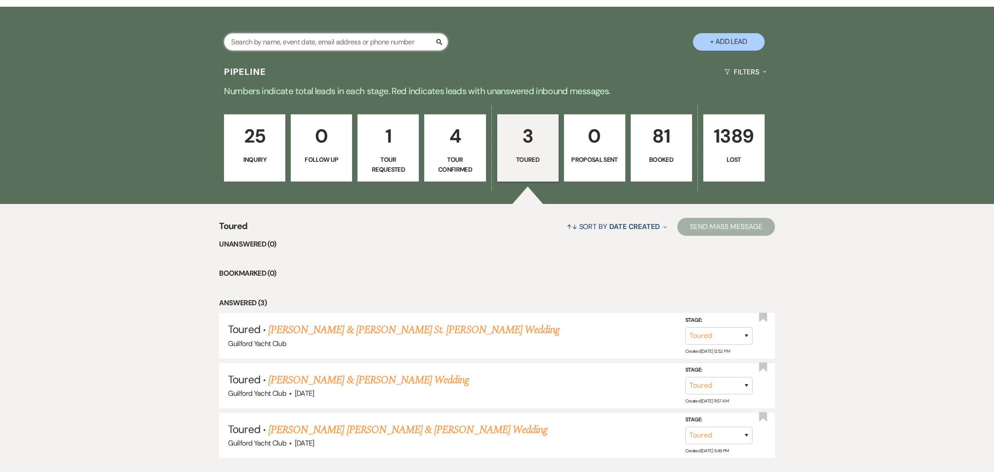
click at [283, 38] on input "text" at bounding box center [336, 41] width 224 height 17
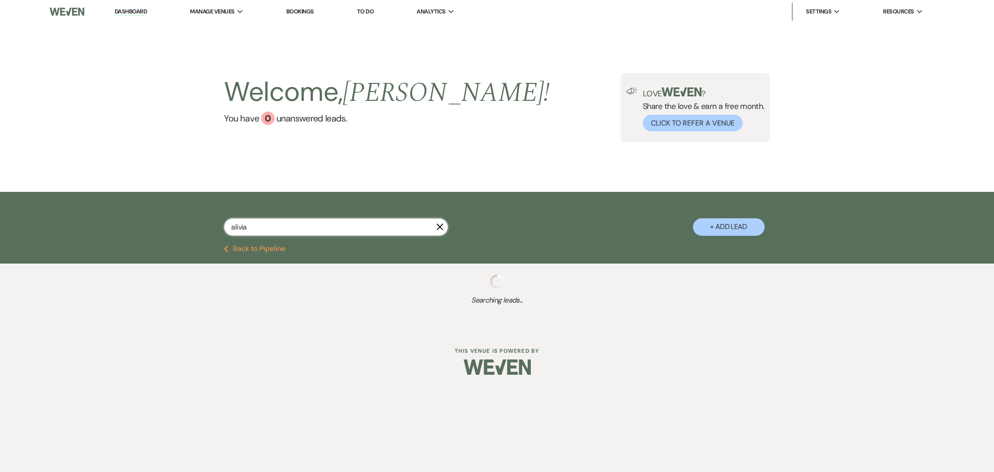
type input "alivia"
select select "2"
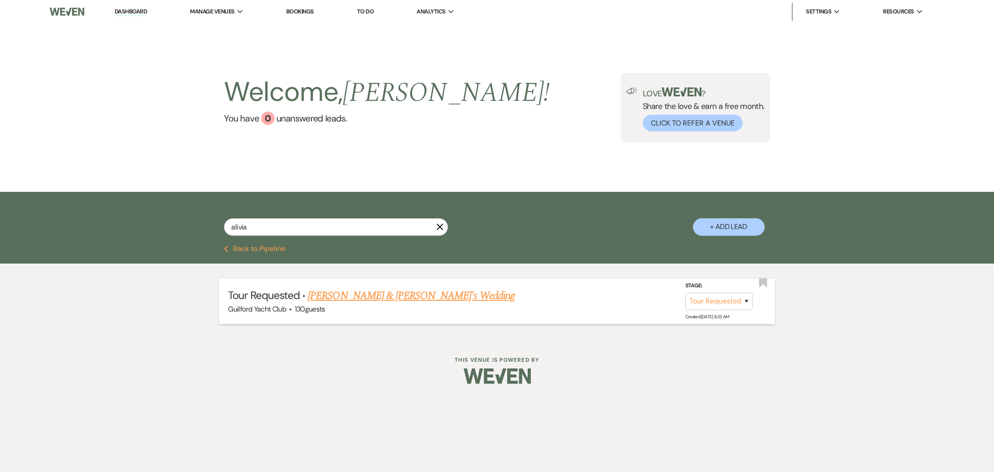
click at [365, 292] on link "Alivia Mancini & Fiance's Wedding" at bounding box center [411, 296] width 207 height 16
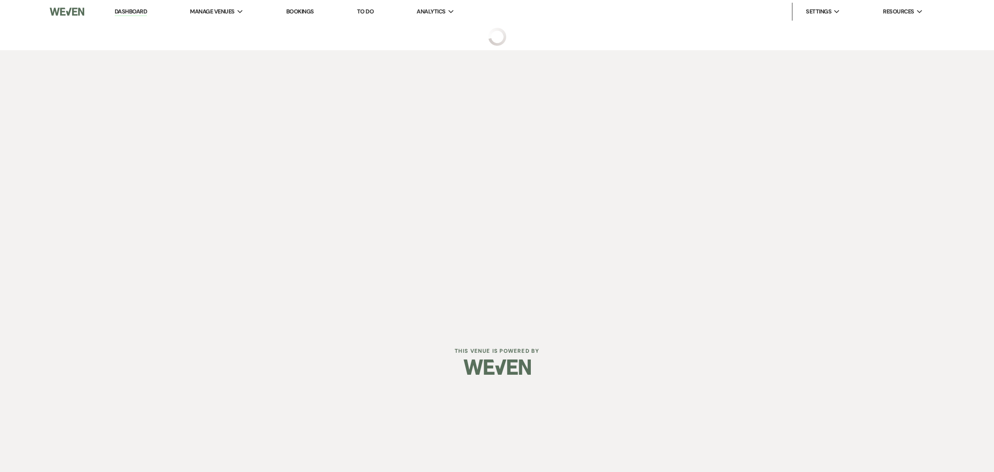
select select "2"
select select "5"
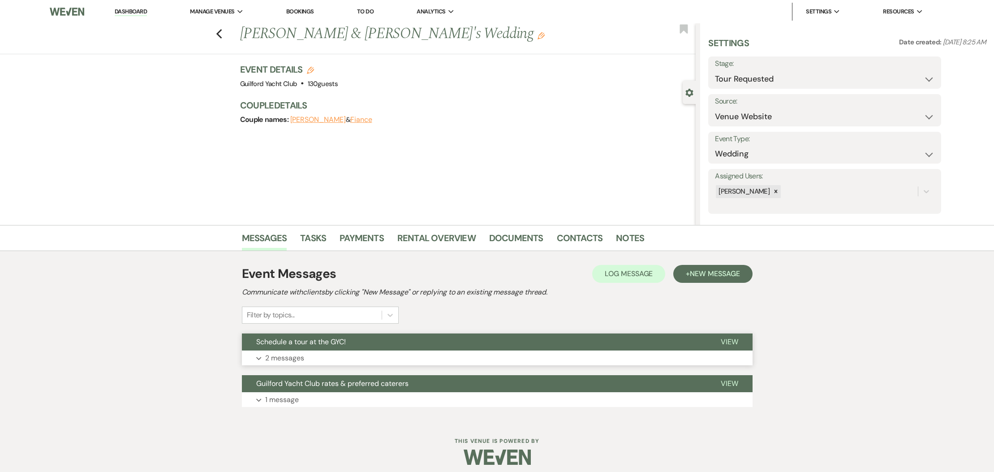
drag, startPoint x: 725, startPoint y: 339, endPoint x: 571, endPoint y: 339, distance: 154.1
click at [724, 339] on span "View" at bounding box center [729, 341] width 17 height 9
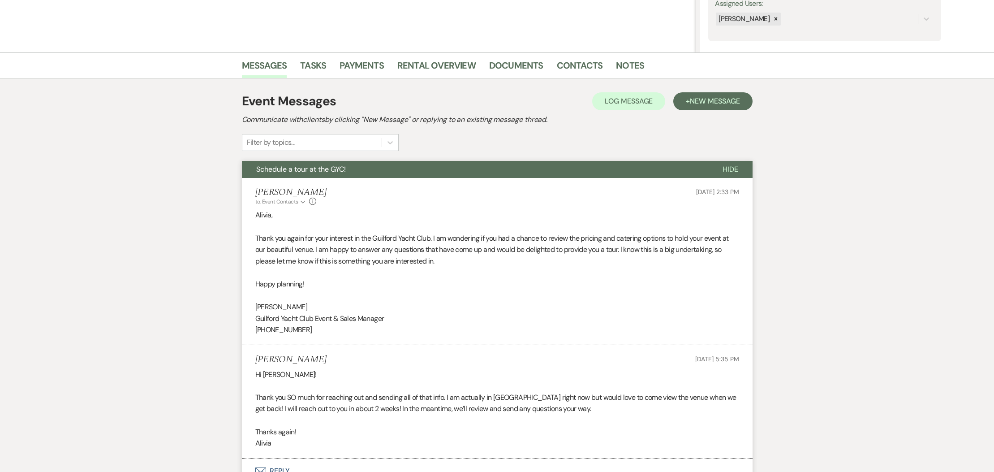
scroll to position [294, 0]
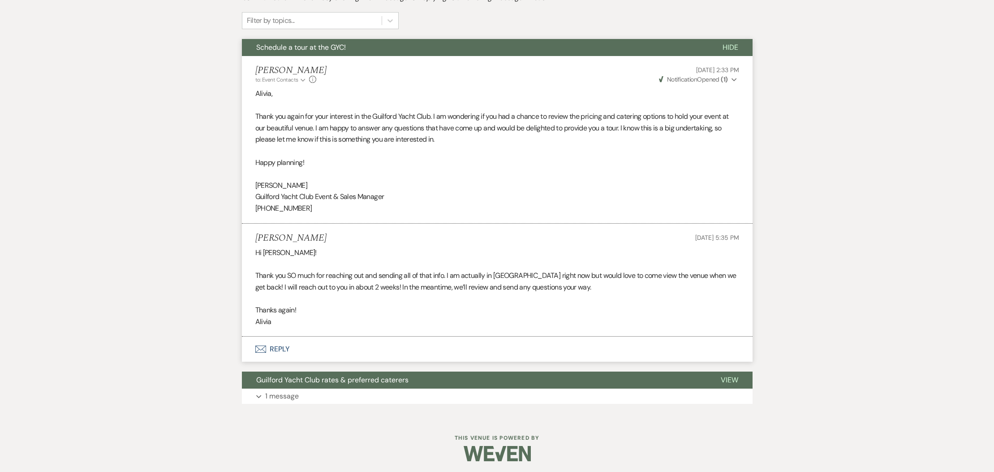
click at [275, 344] on button "Envelope Reply" at bounding box center [497, 348] width 511 height 25
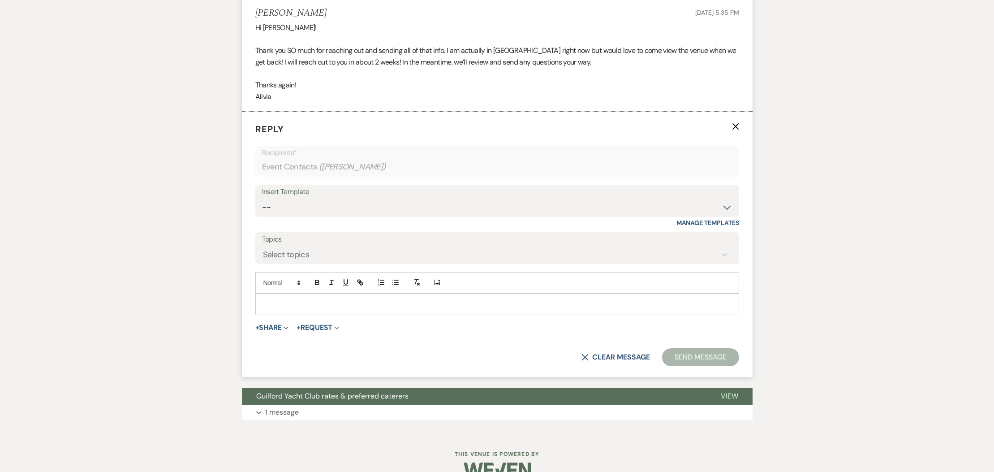
scroll to position [528, 0]
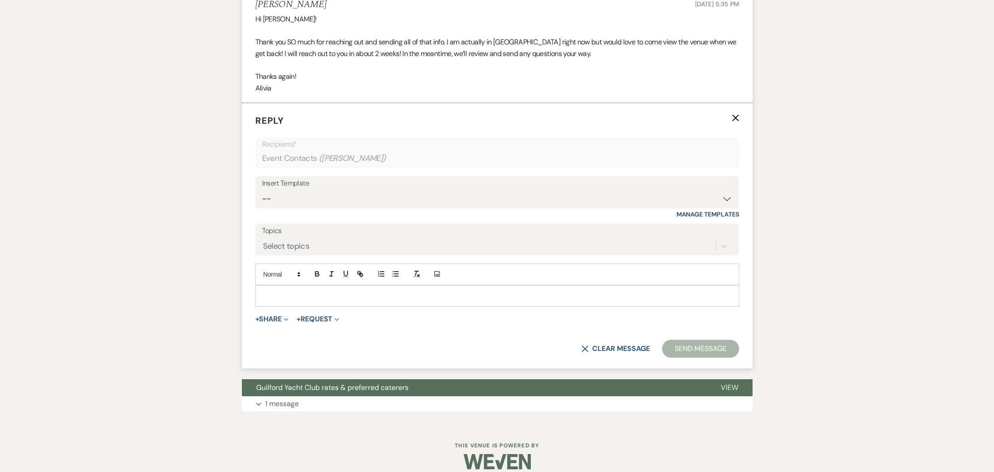
click at [282, 295] on p at bounding box center [496, 296] width 469 height 10
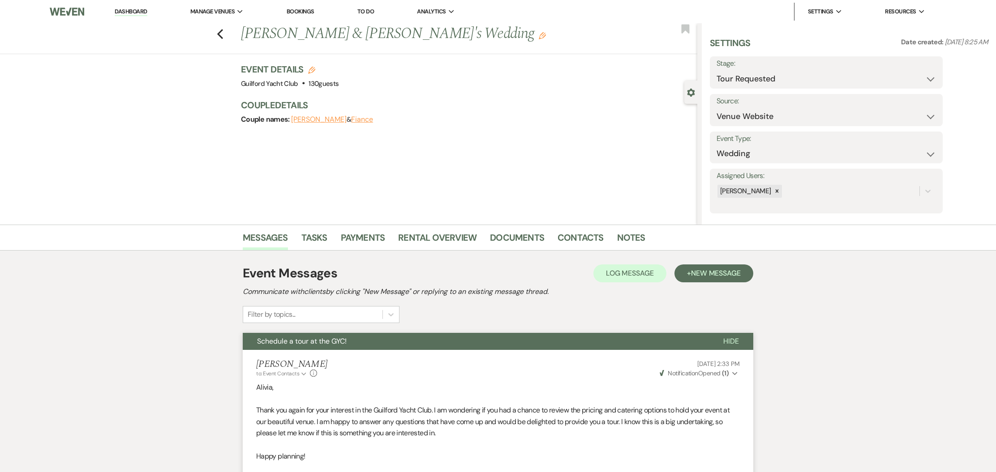
scroll to position [537, 0]
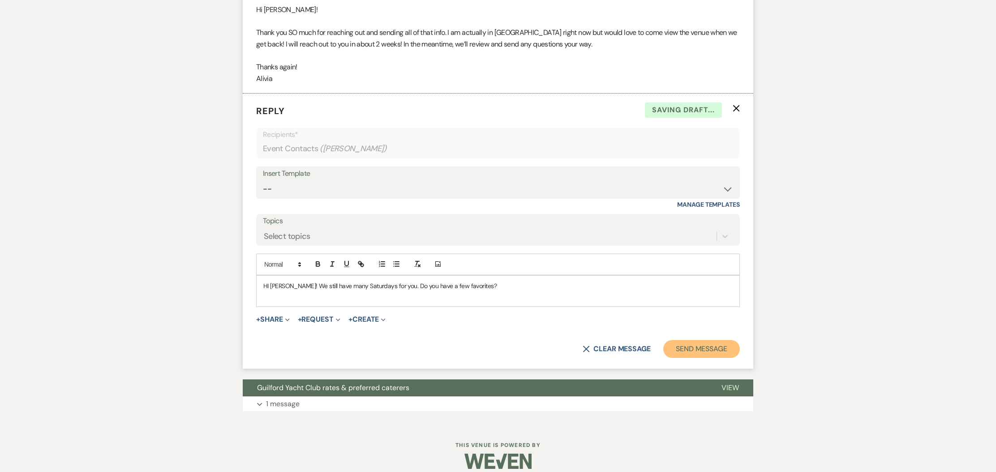
click at [700, 346] on button "Send Message" at bounding box center [701, 349] width 77 height 18
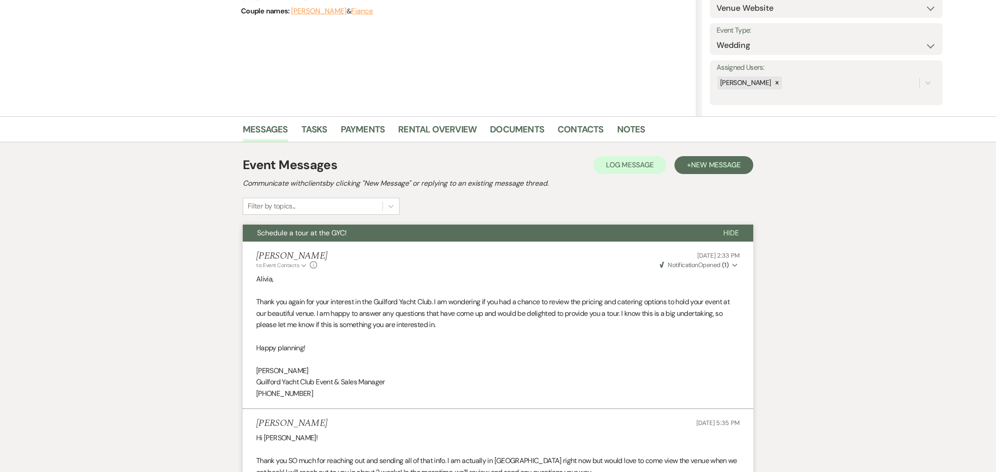
scroll to position [0, 0]
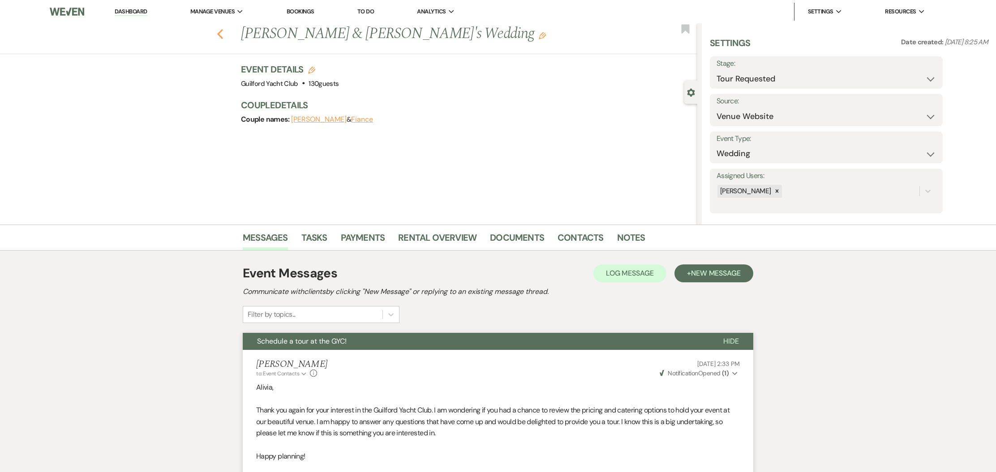
click at [221, 34] on icon "Previous" at bounding box center [220, 34] width 7 height 11
select select "2"
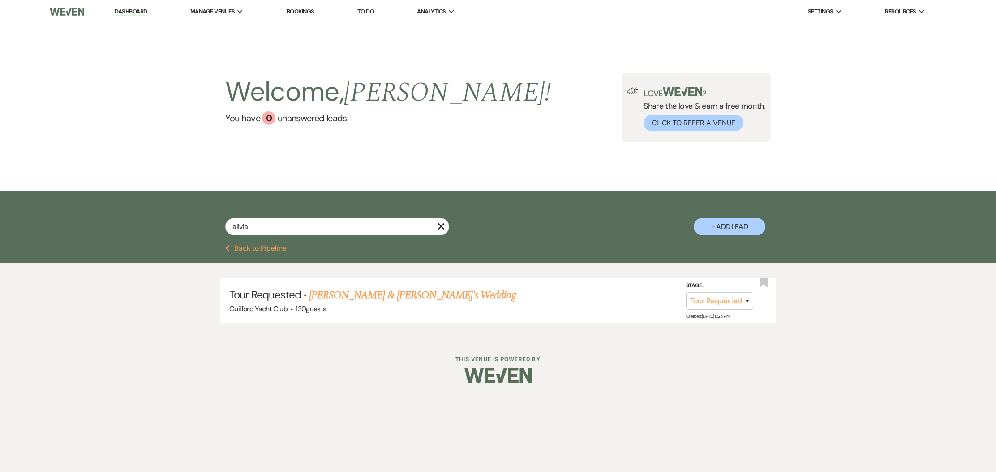
click at [255, 248] on button "Previous Back to Pipeline" at bounding box center [255, 248] width 61 height 7
select select "5"
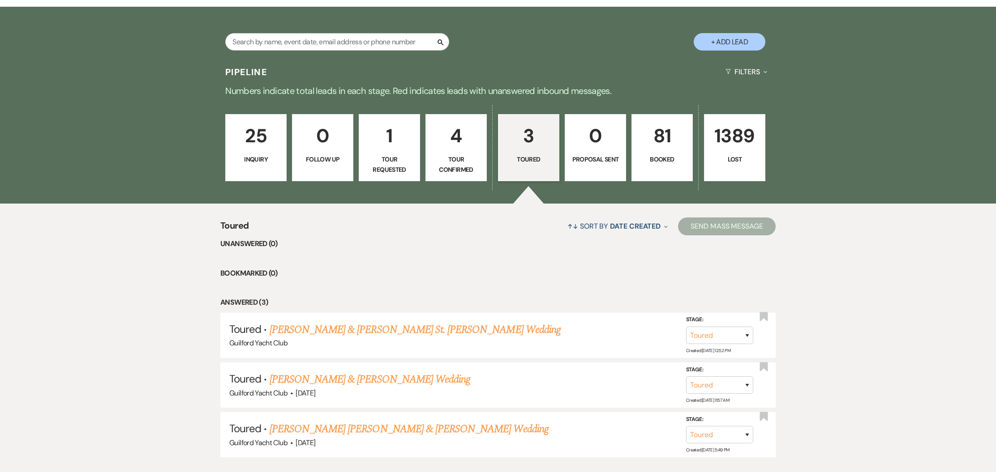
scroll to position [183, 0]
